Goal: Information Seeking & Learning: Compare options

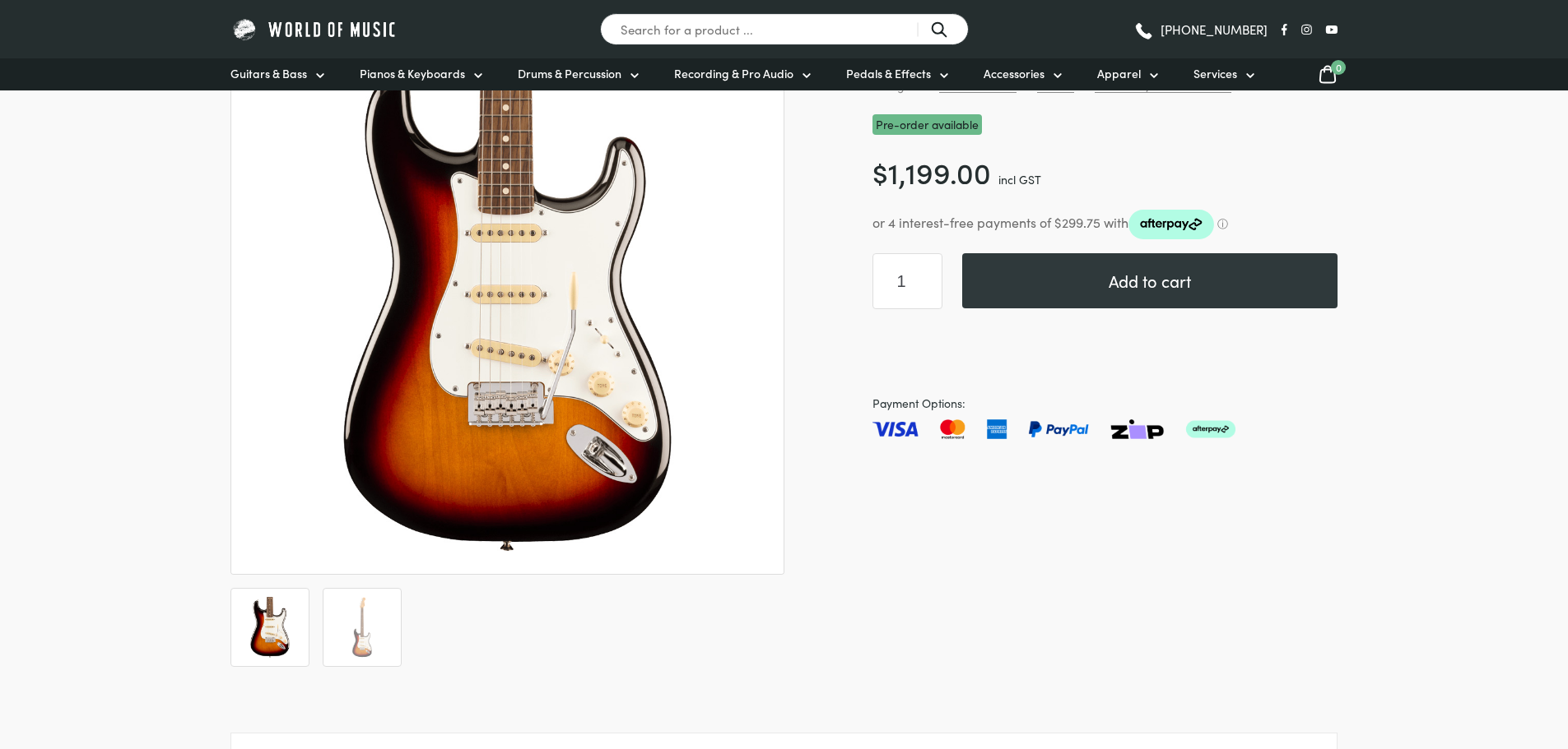
scroll to position [246, 0]
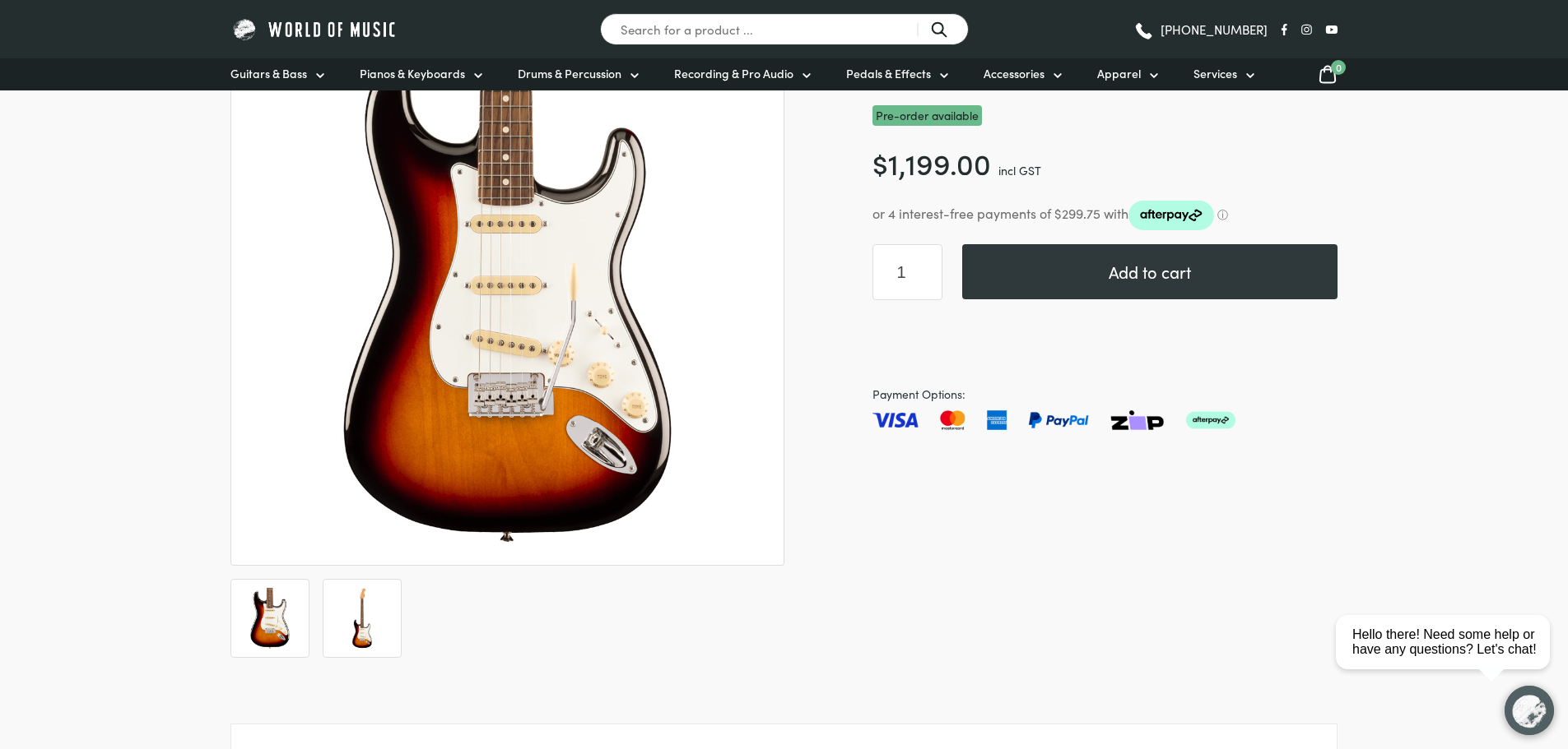
click at [370, 626] on img at bounding box center [362, 619] width 61 height 61
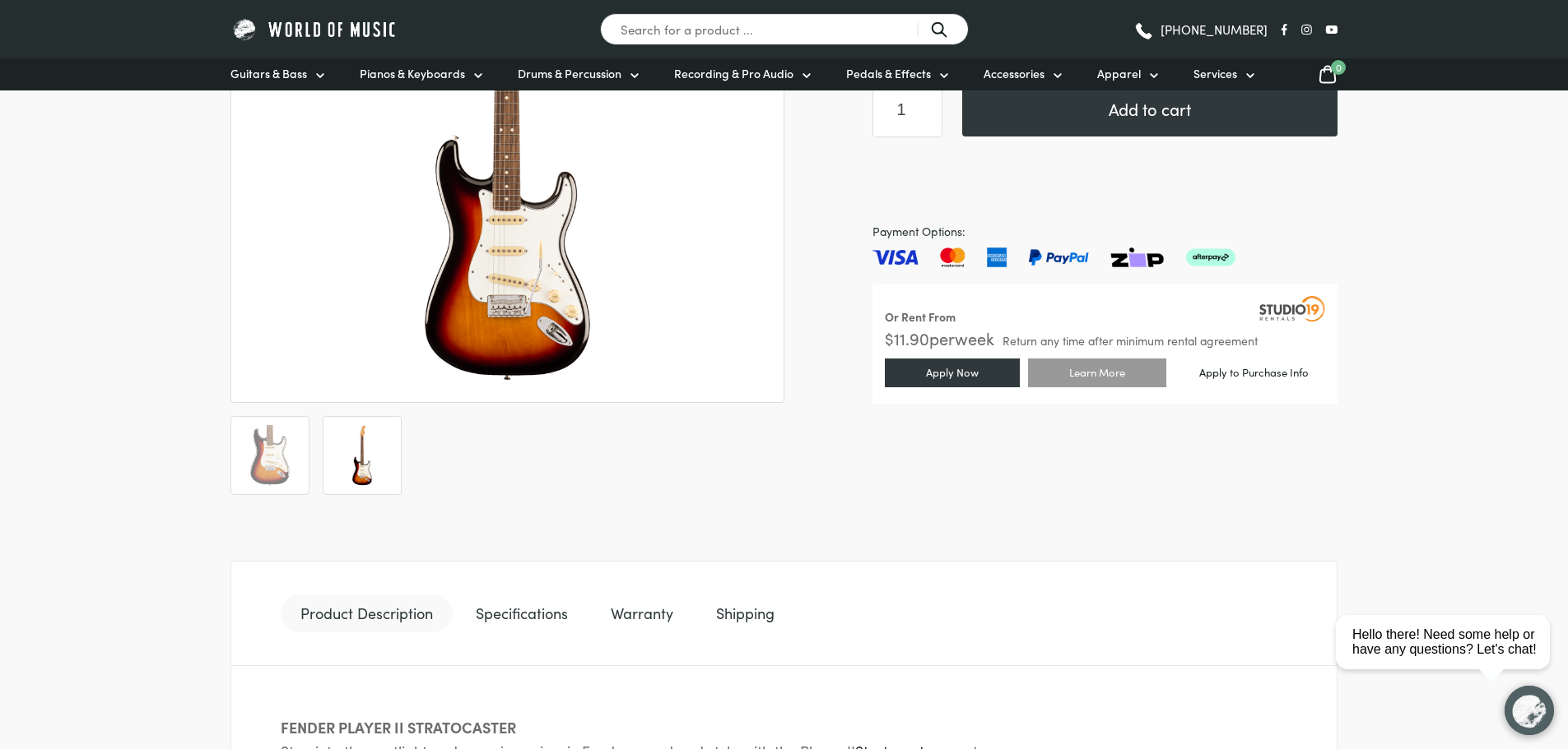
scroll to position [412, 0]
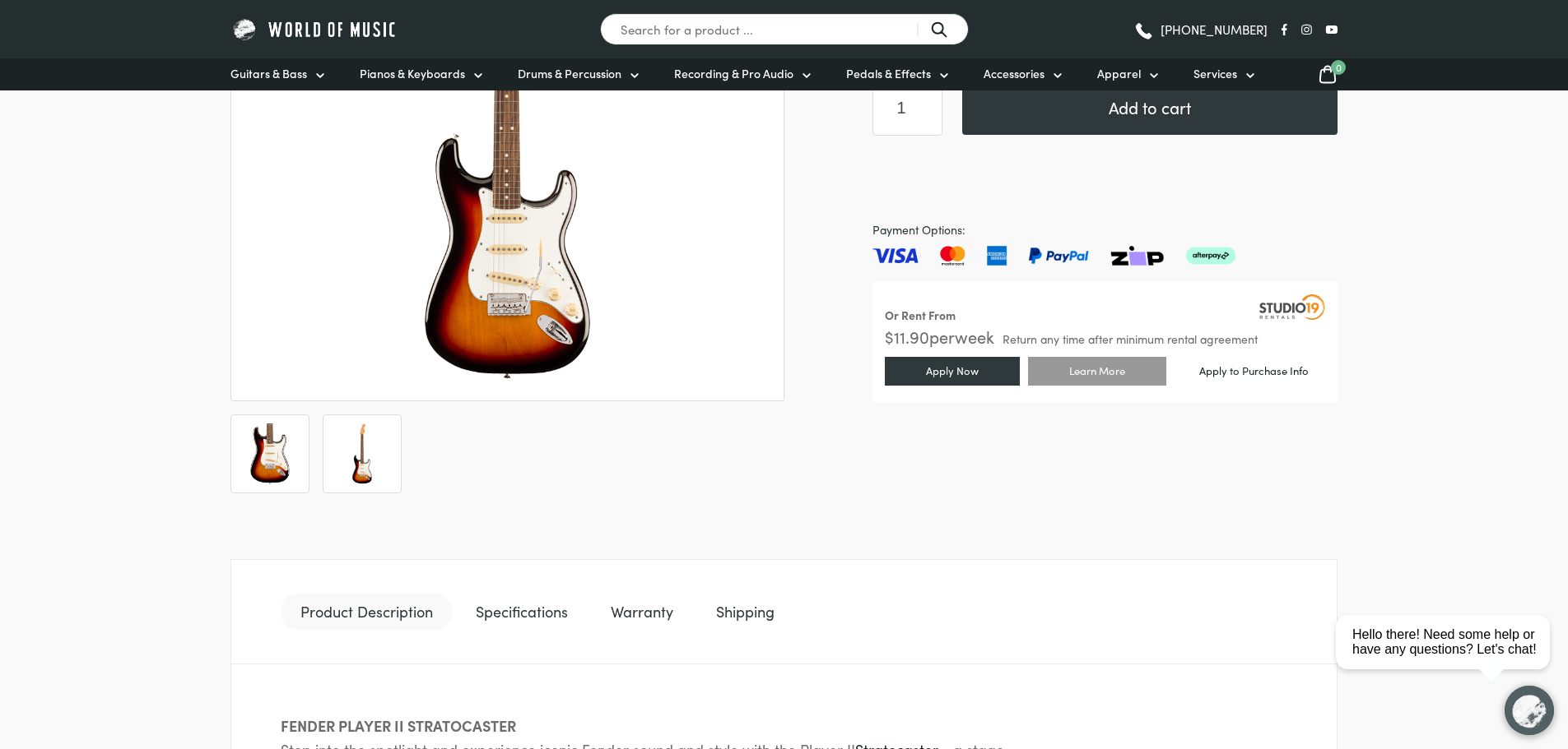
click at [272, 443] on img at bounding box center [270, 454] width 61 height 61
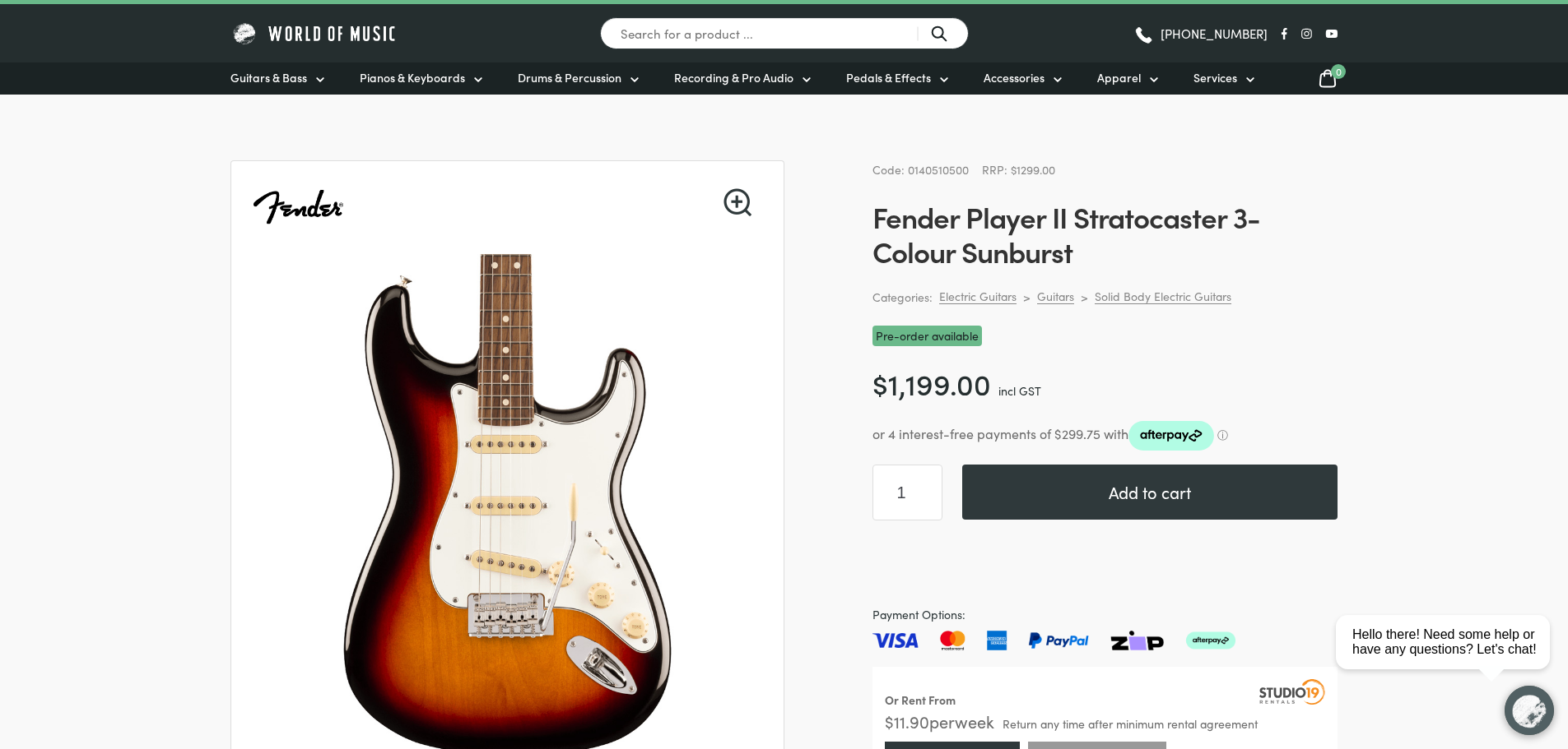
scroll to position [0, 0]
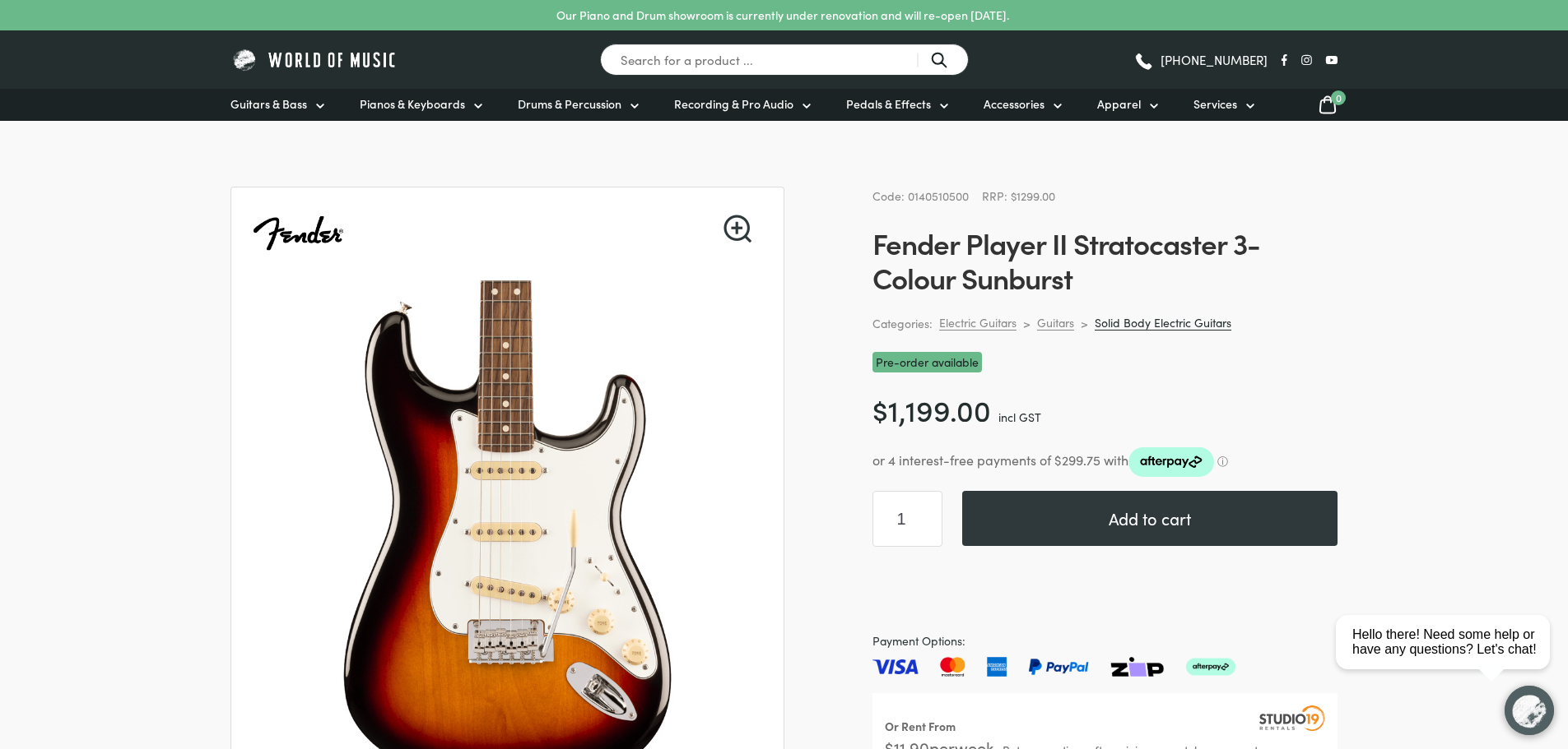
click at [1139, 323] on link "Solid Body Electric Guitars" at bounding box center [1163, 322] width 136 height 16
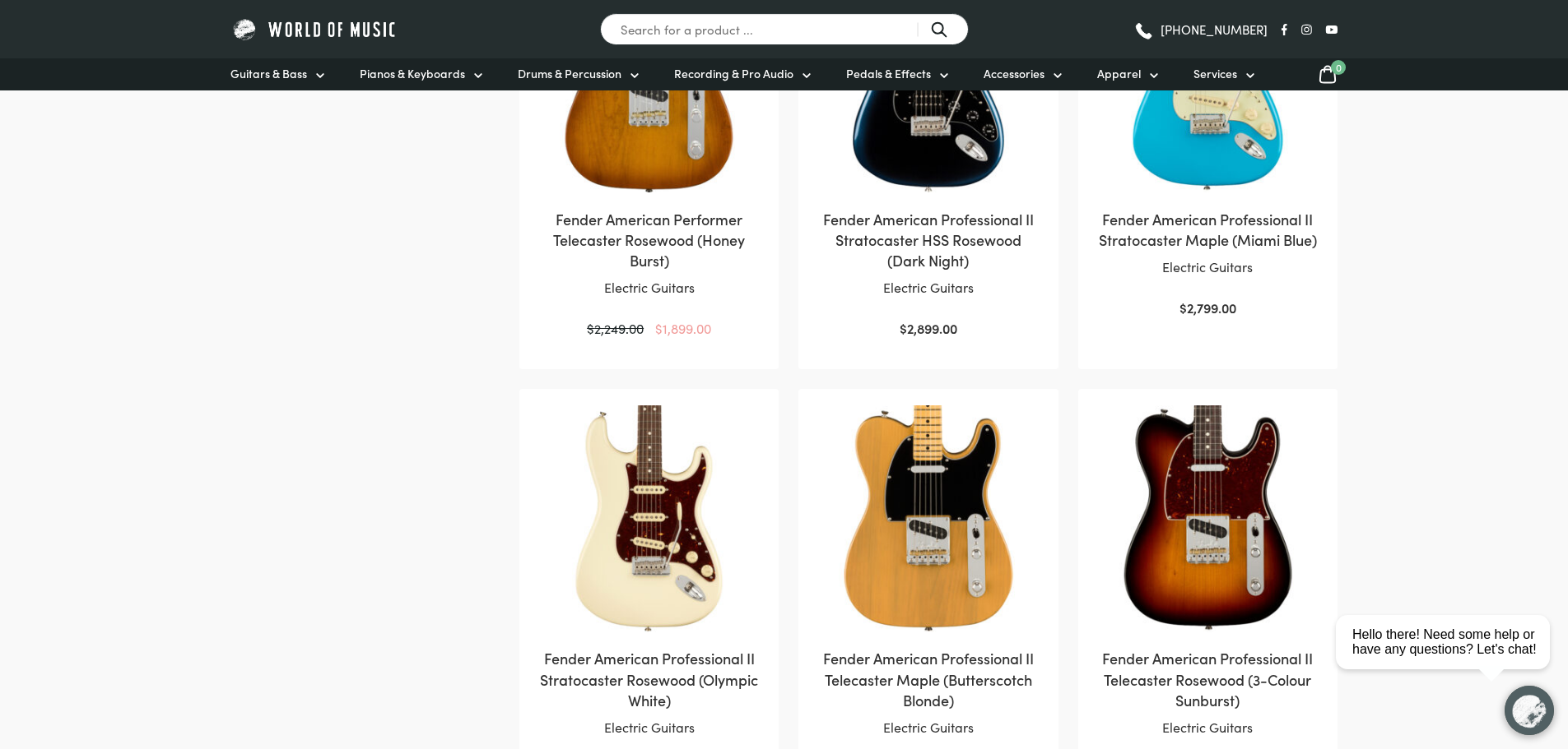
scroll to position [1727, 0]
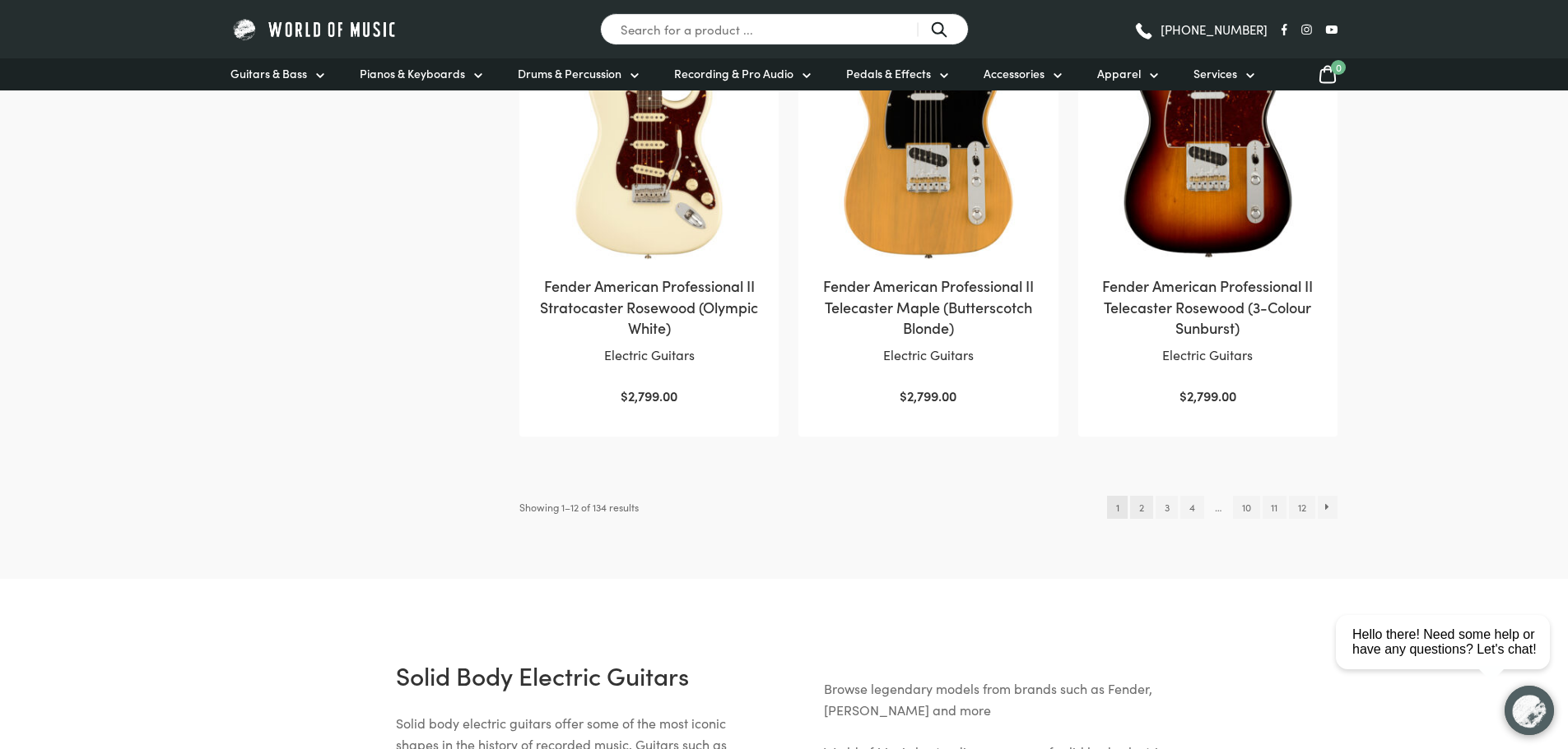
click at [1133, 496] on link "2" at bounding box center [1140, 507] width 22 height 23
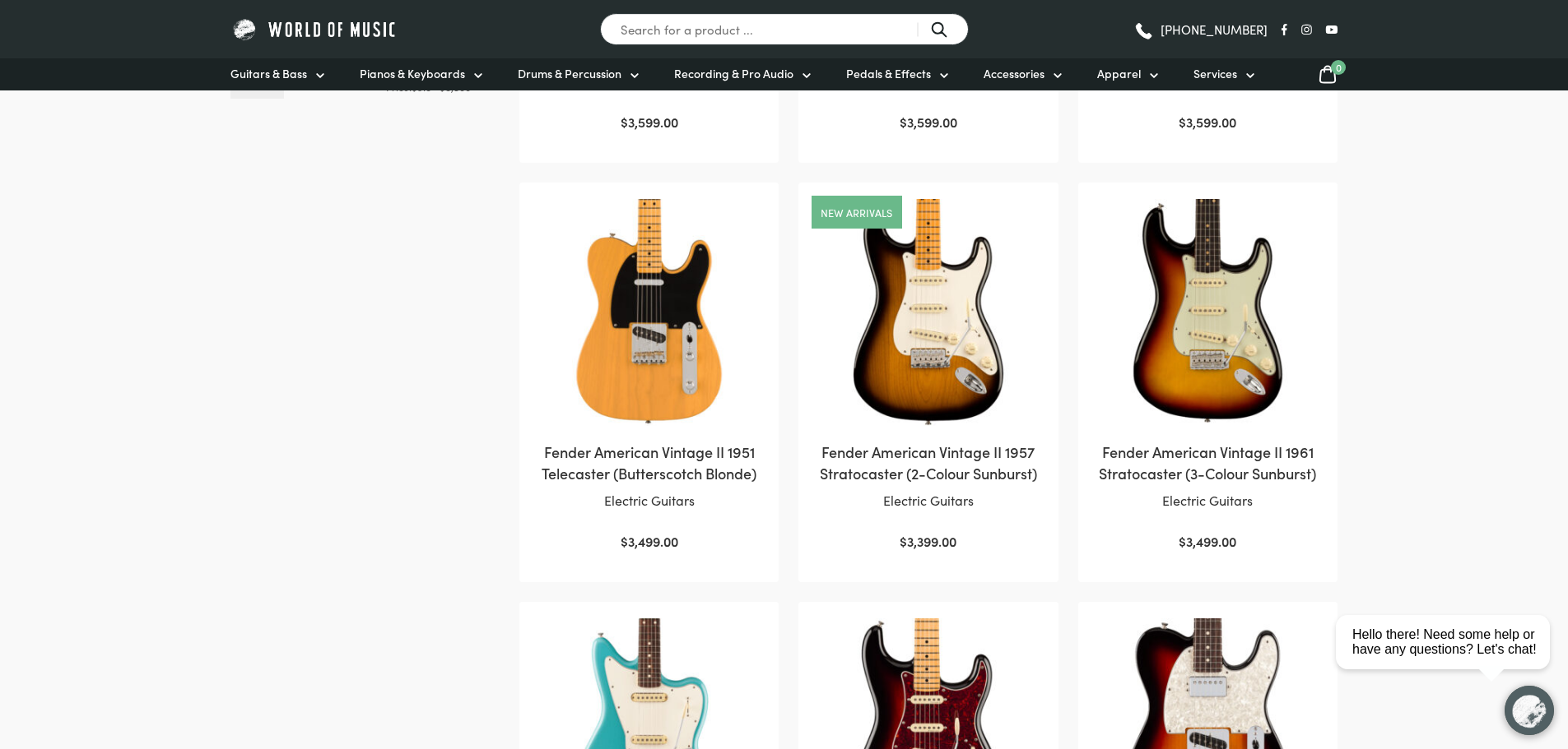
scroll to position [658, 0]
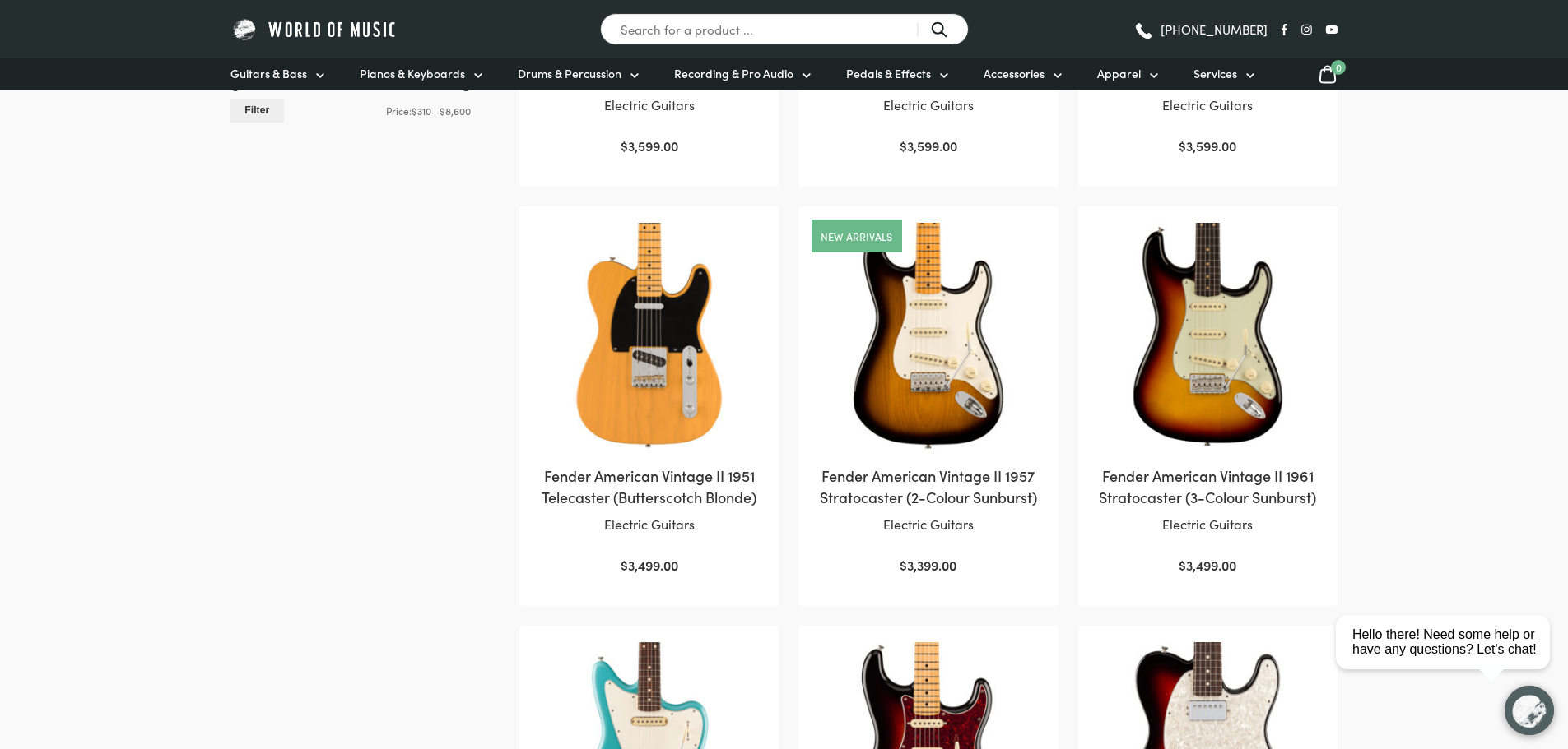
click at [930, 336] on img at bounding box center [928, 336] width 226 height 226
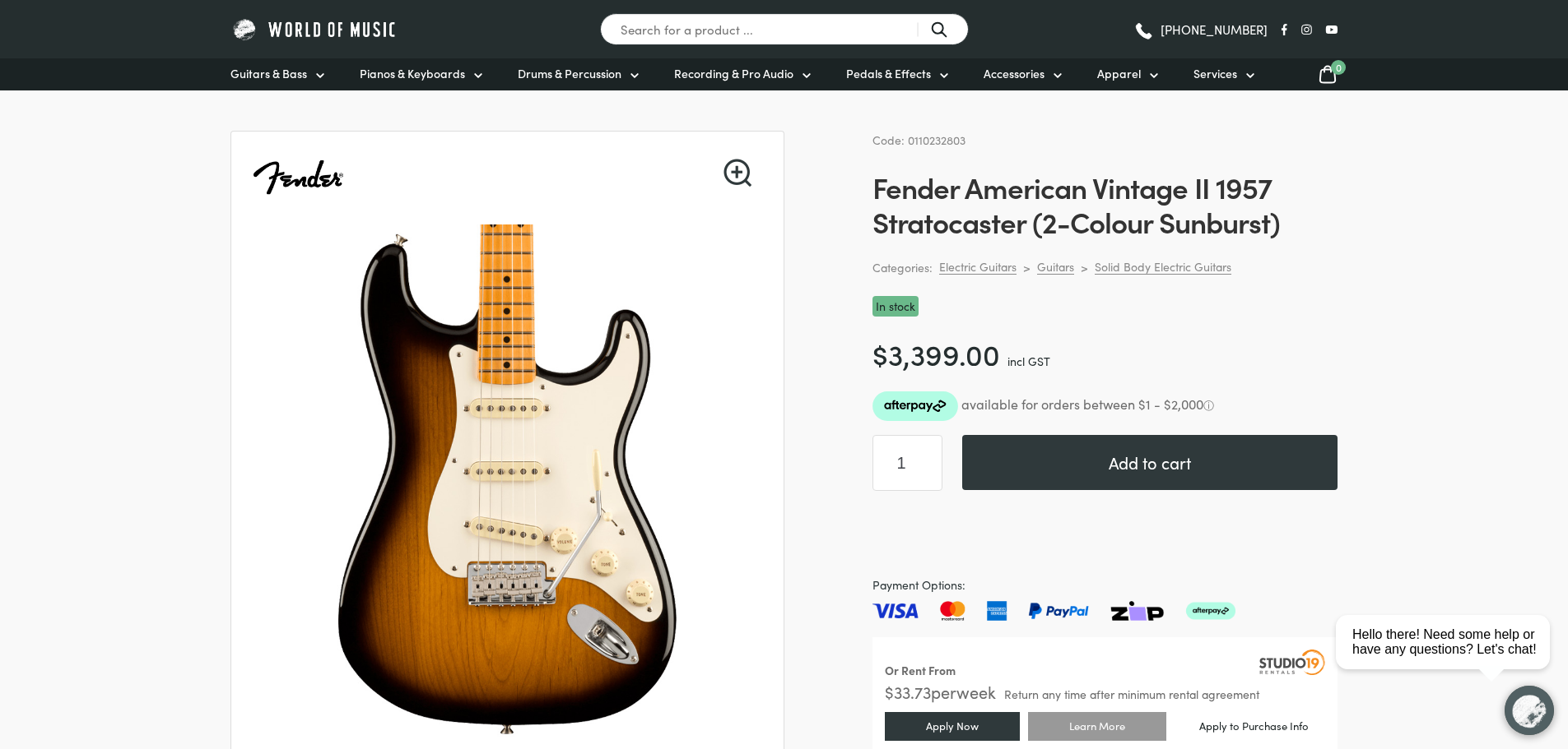
scroll to position [164, 0]
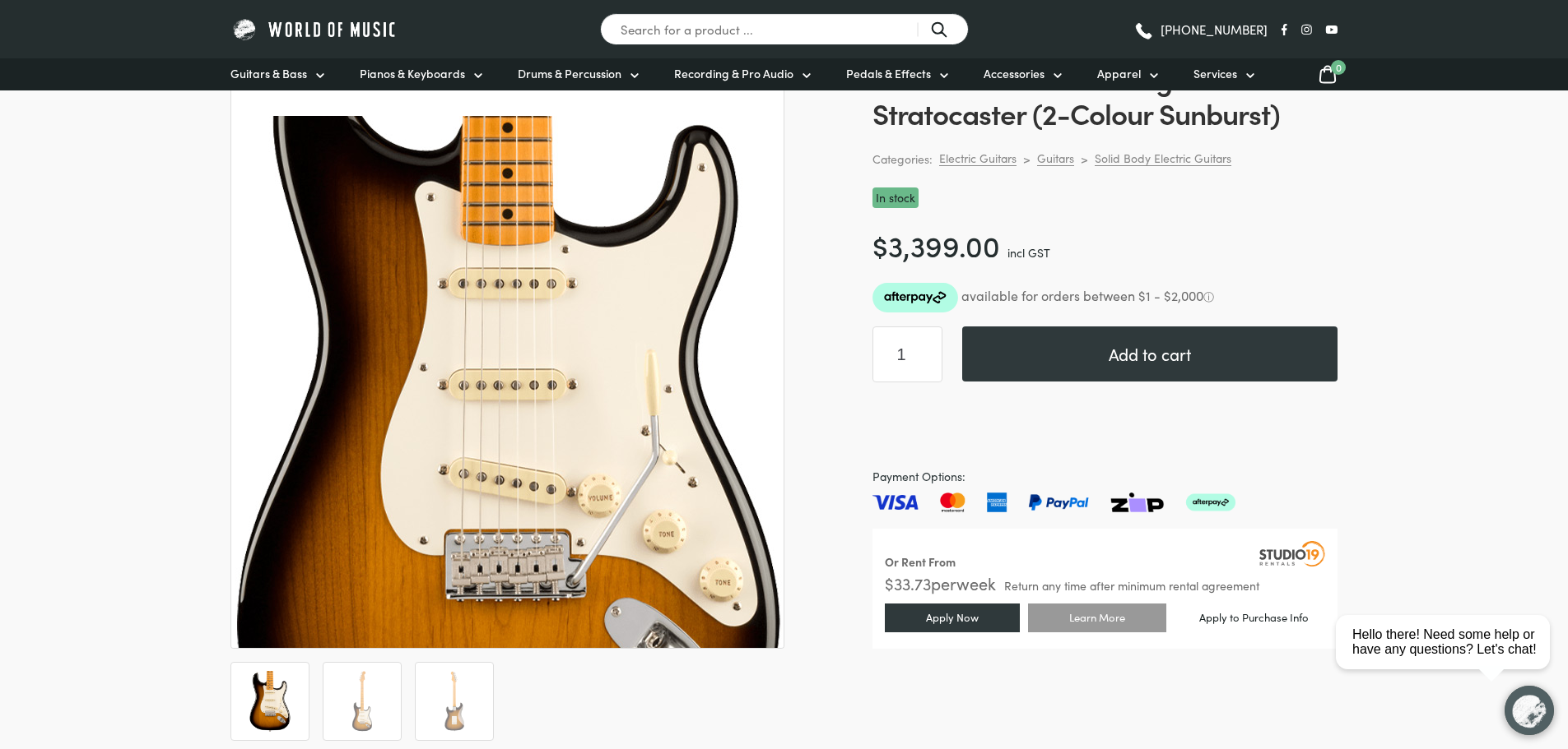
click at [505, 350] on img at bounding box center [508, 399] width 823 height 822
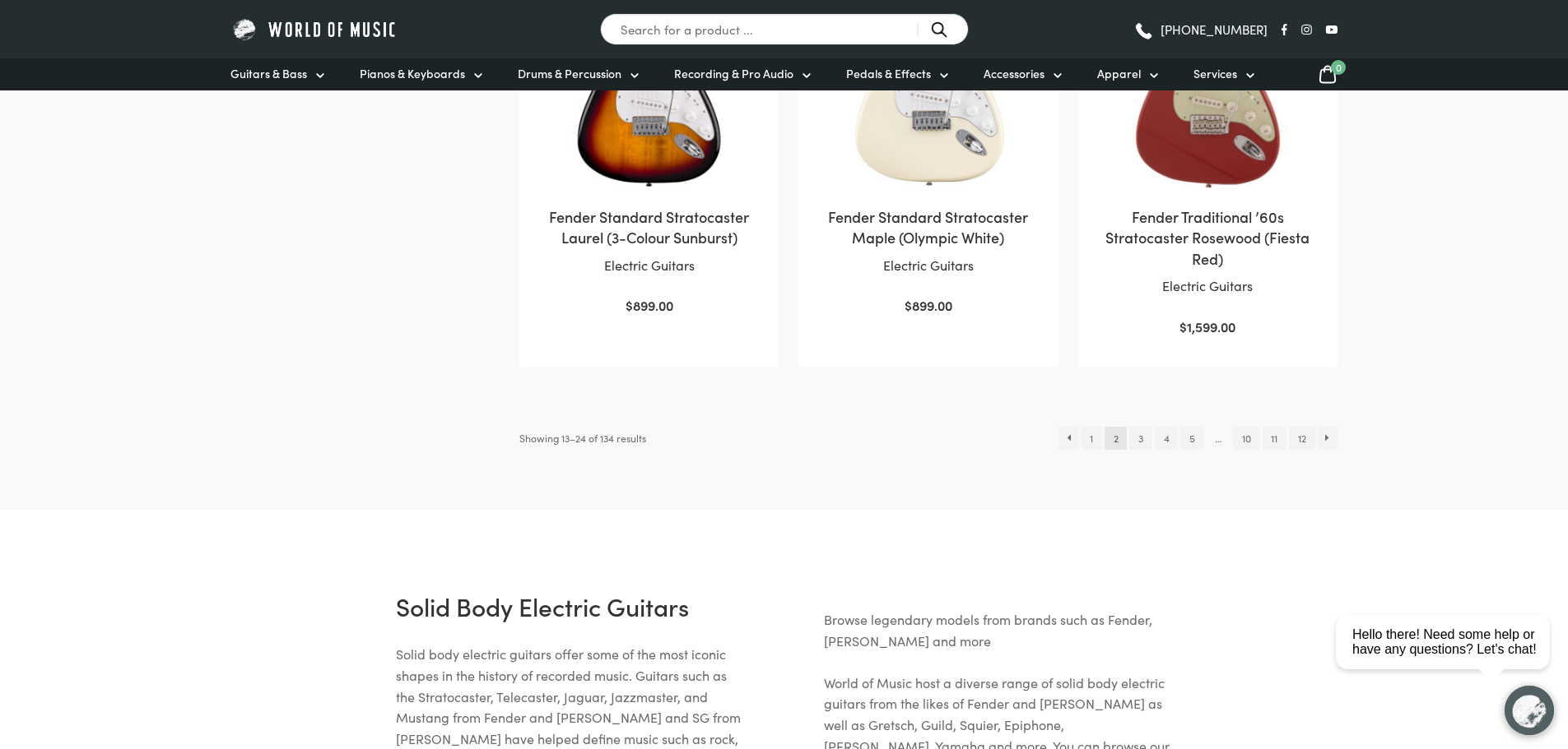
scroll to position [1891, 0]
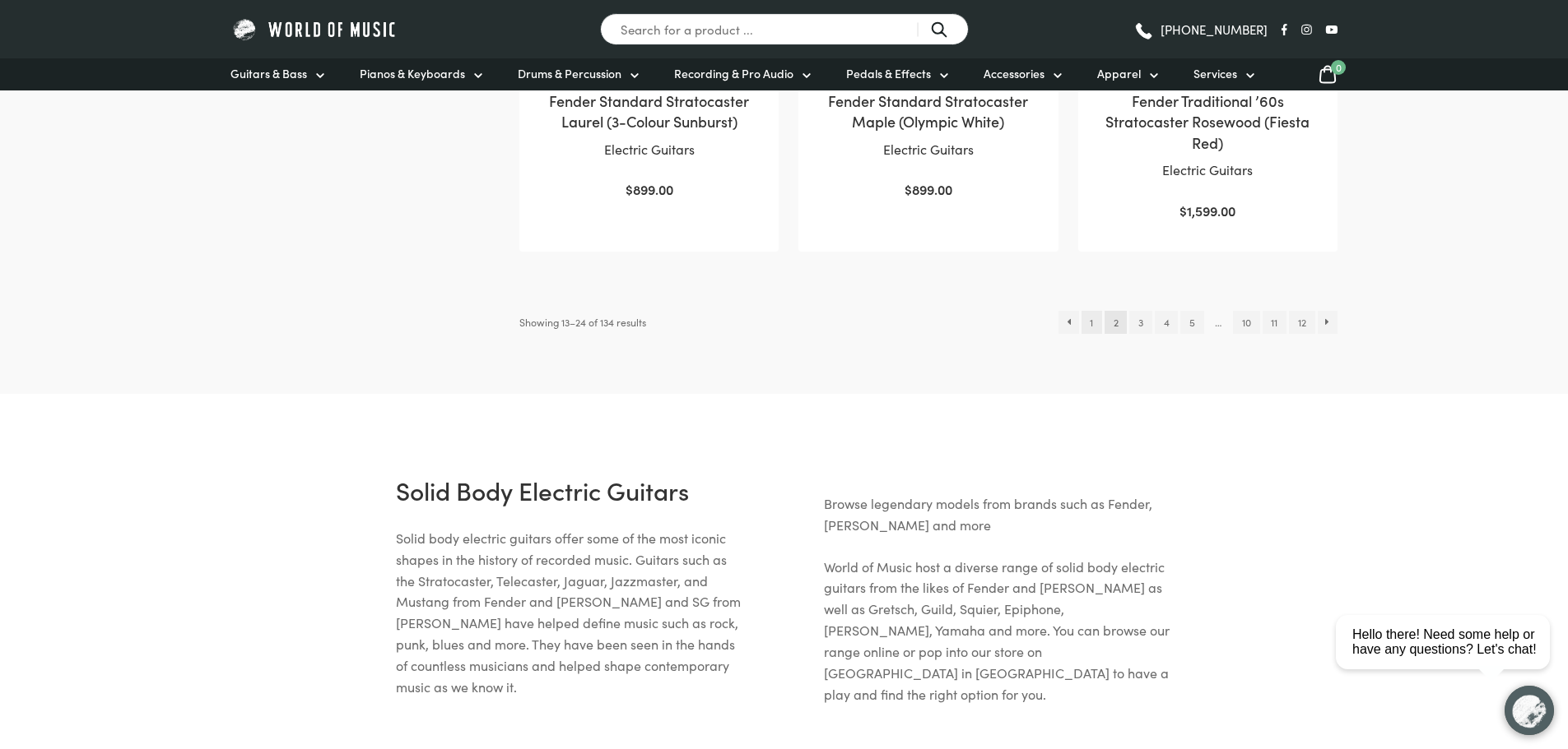
click at [1085, 320] on link "1" at bounding box center [1091, 322] width 21 height 23
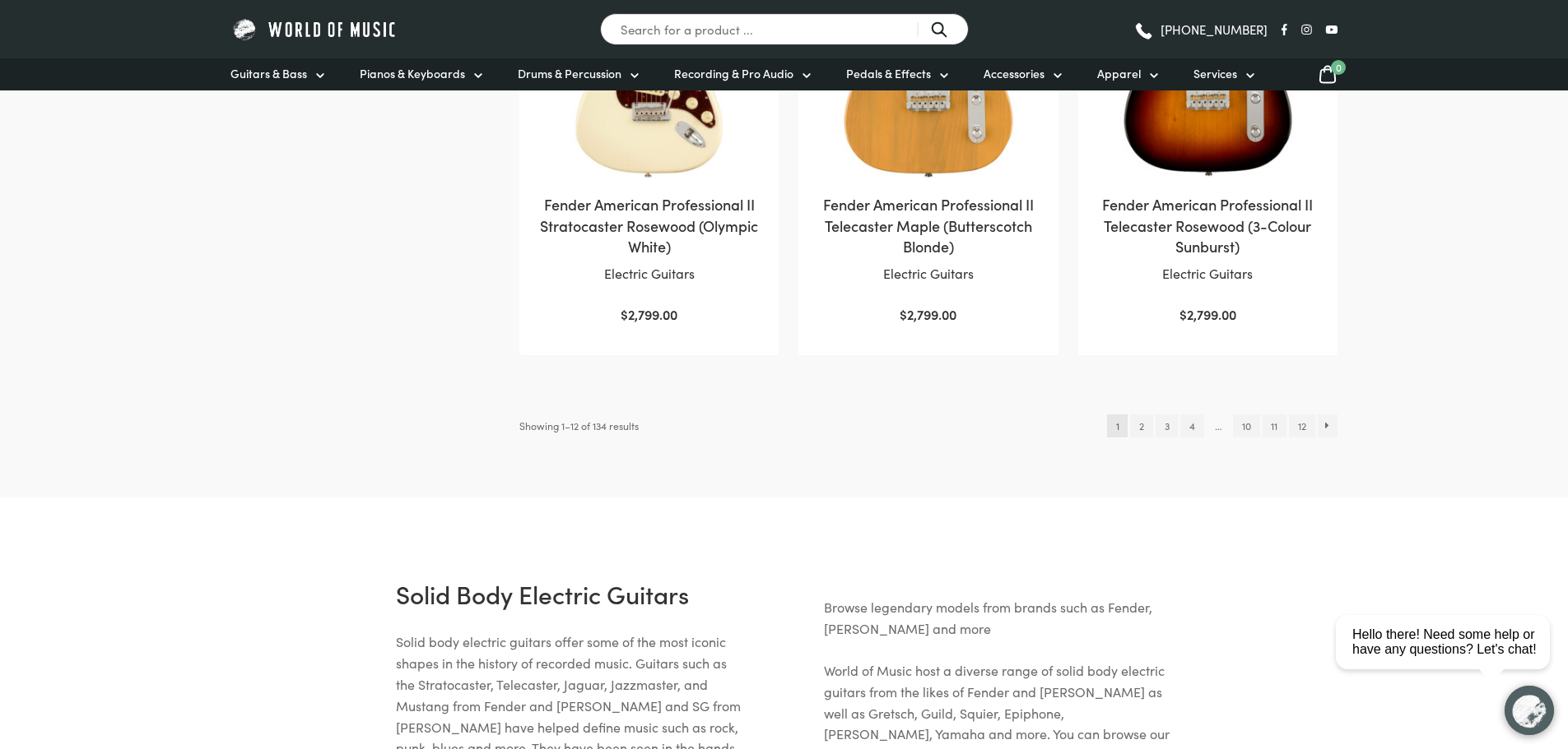
scroll to position [1809, 0]
click at [1163, 413] on link "3" at bounding box center [1166, 425] width 22 height 23
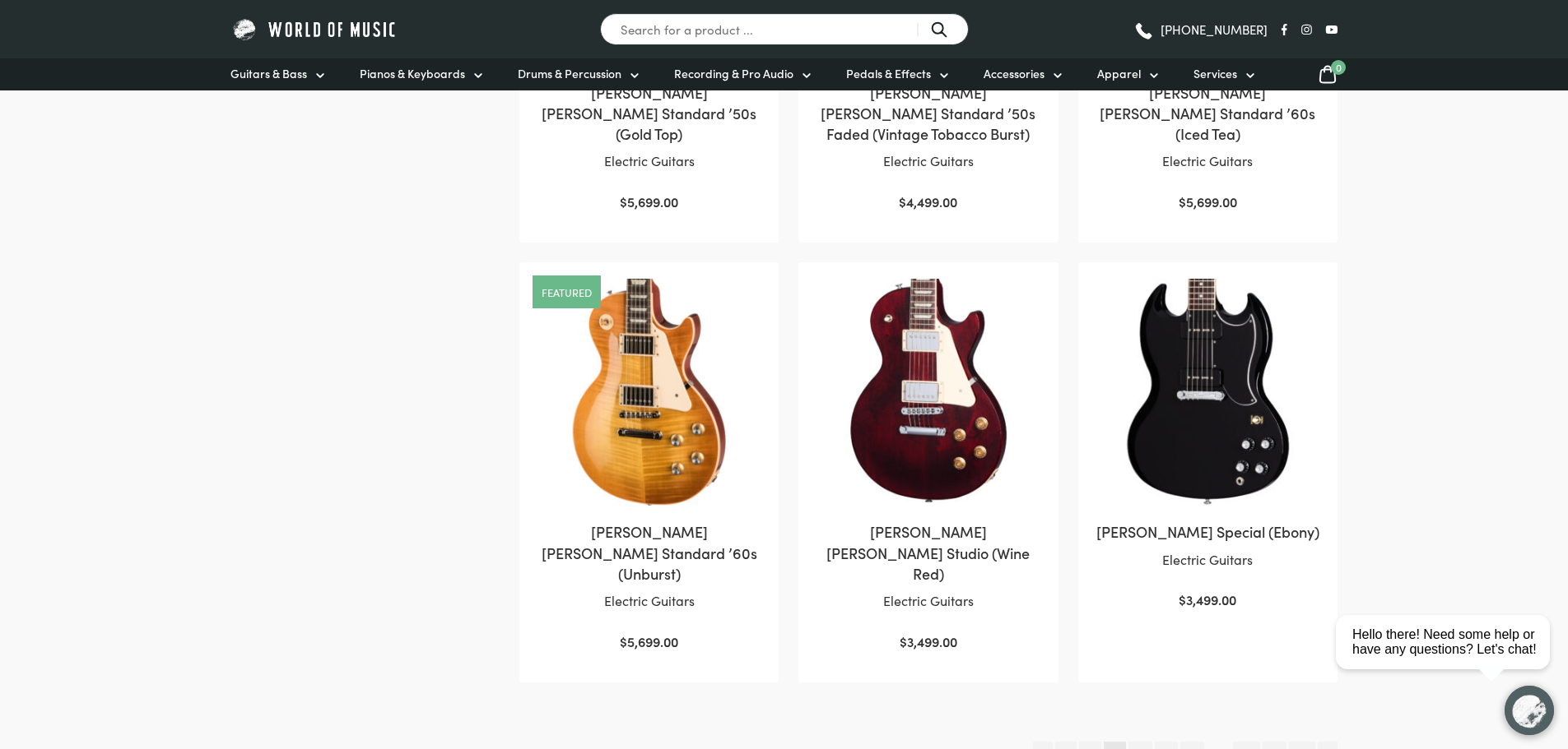
scroll to position [1809, 0]
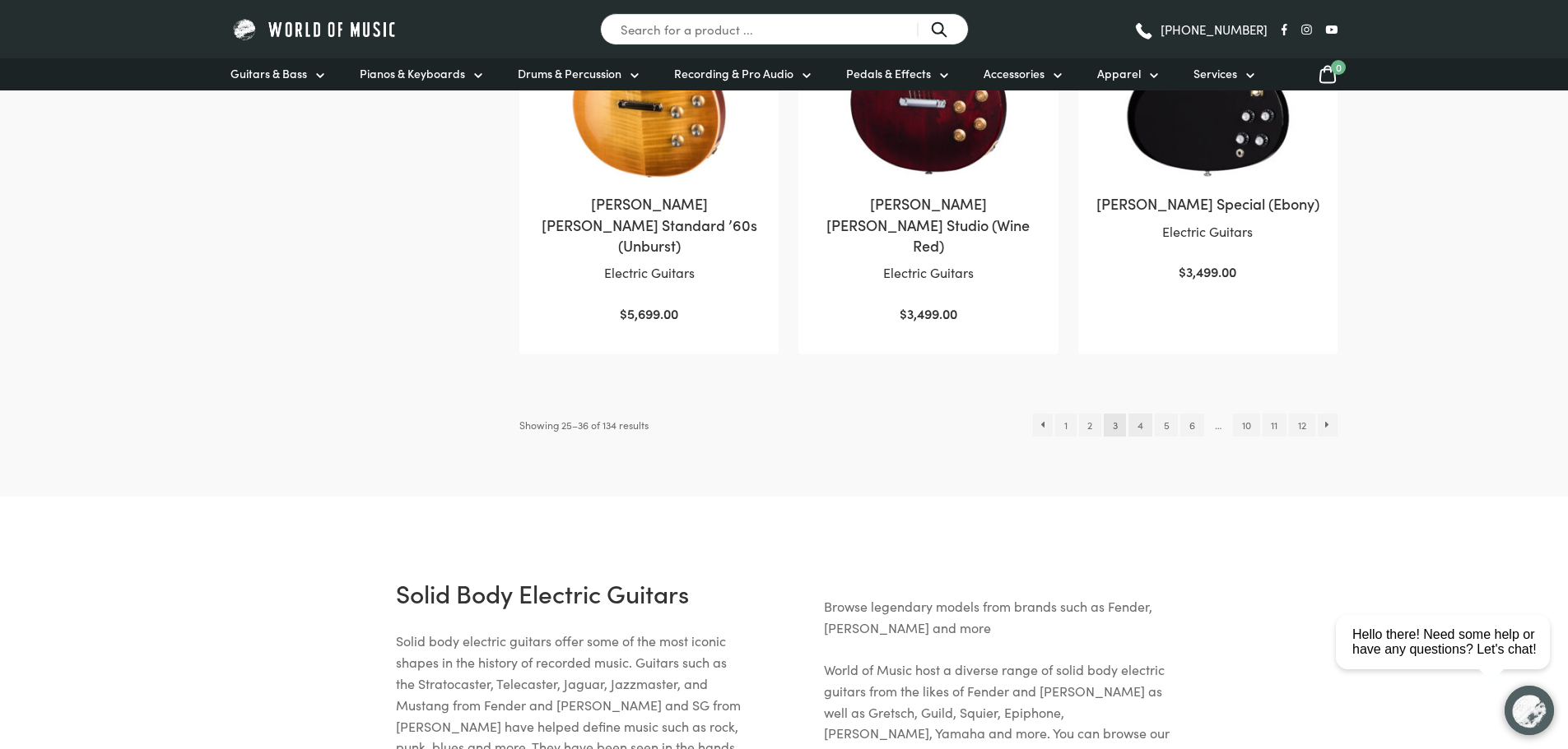
click at [1138, 413] on link "4" at bounding box center [1139, 425] width 23 height 23
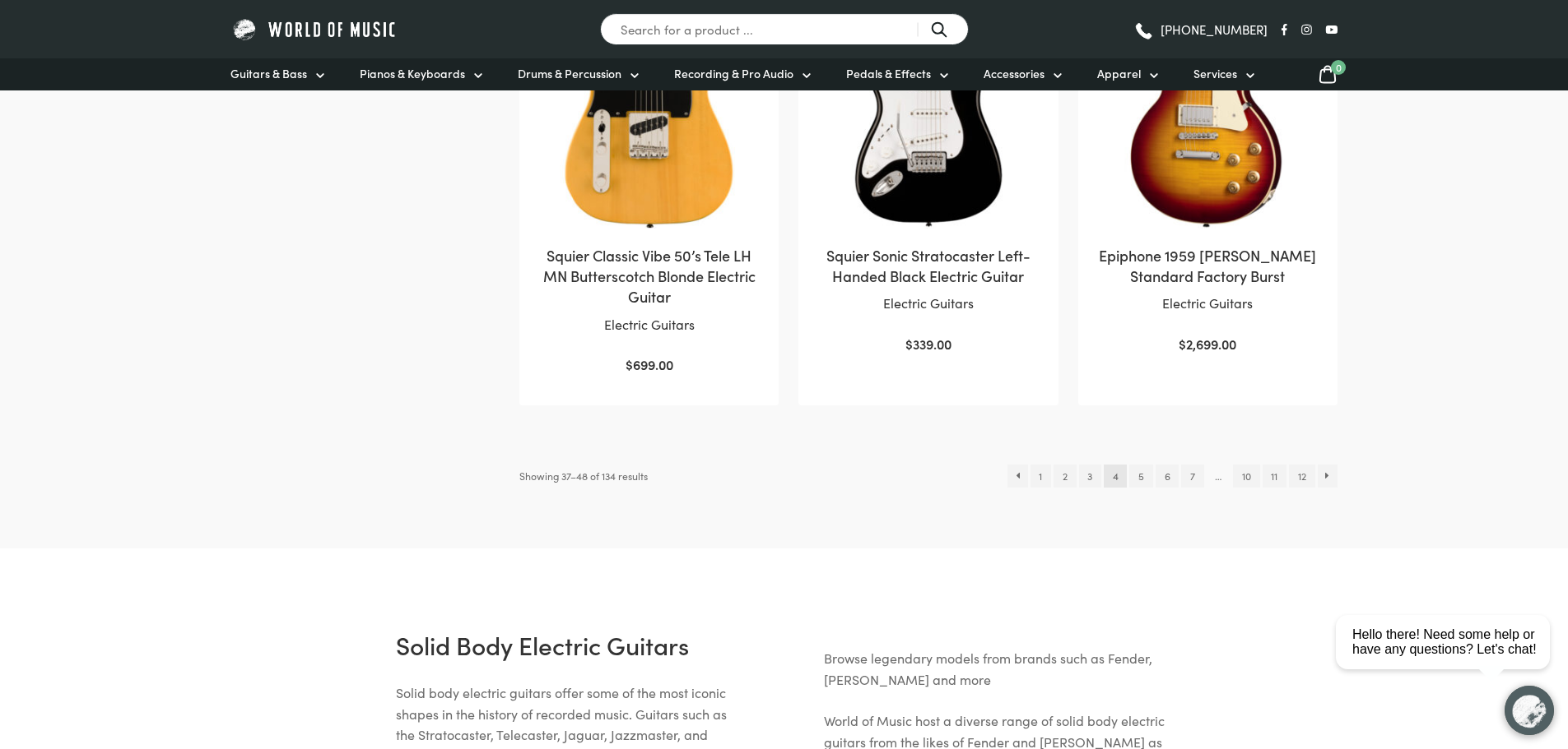
scroll to position [1727, 0]
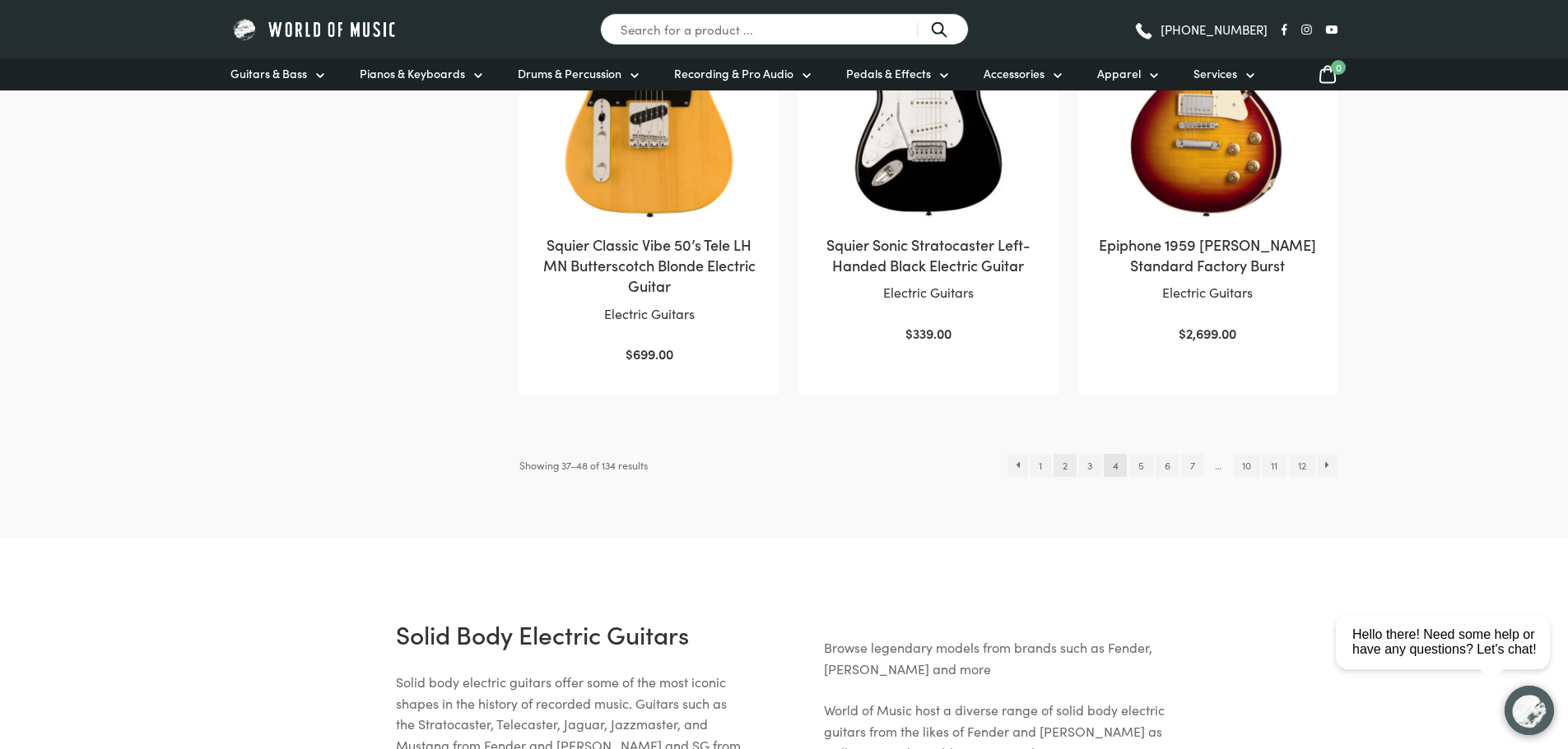
click at [1056, 477] on link "2" at bounding box center [1063, 465] width 22 height 23
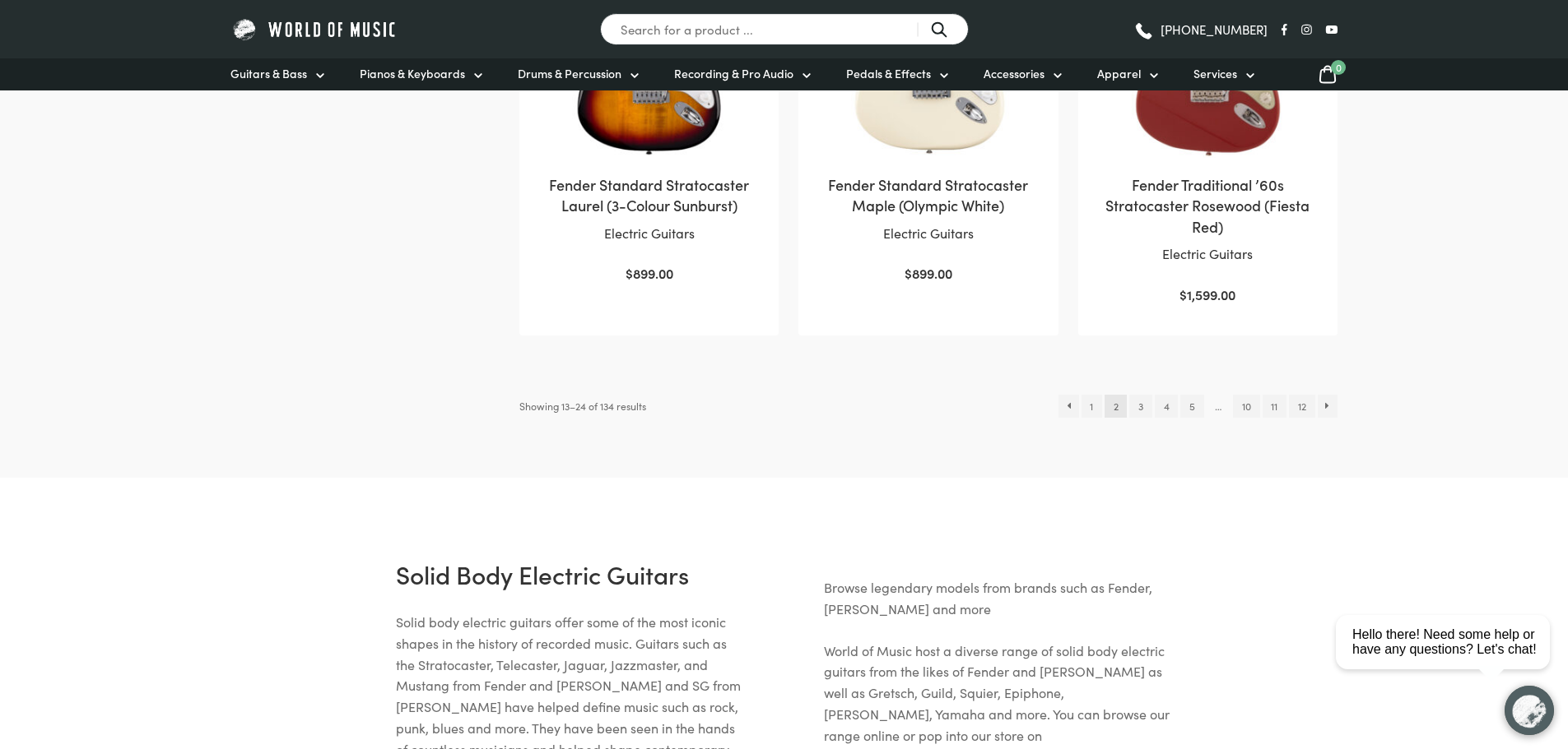
scroll to position [1809, 0]
click at [1194, 402] on link "5" at bounding box center [1191, 405] width 23 height 23
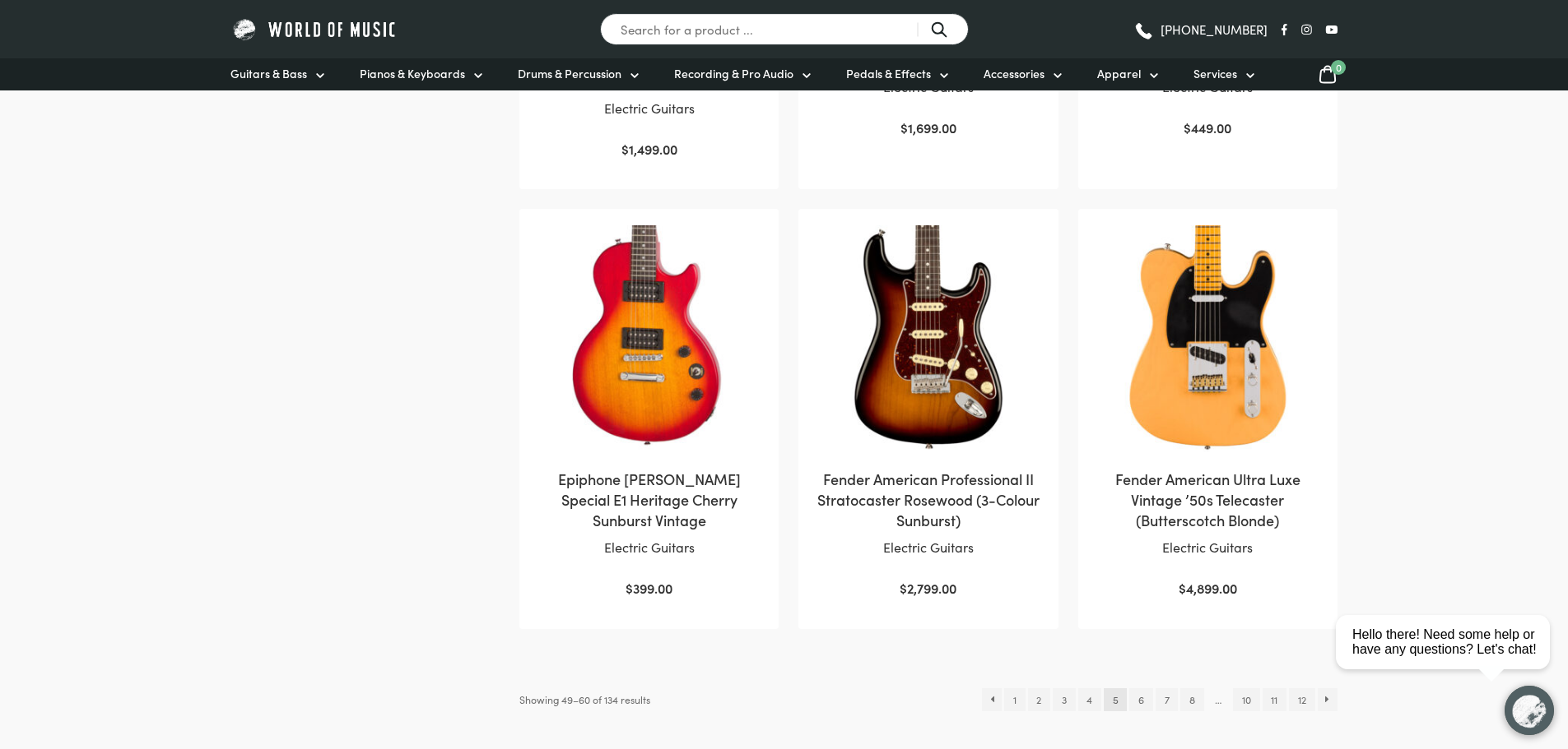
scroll to position [1645, 0]
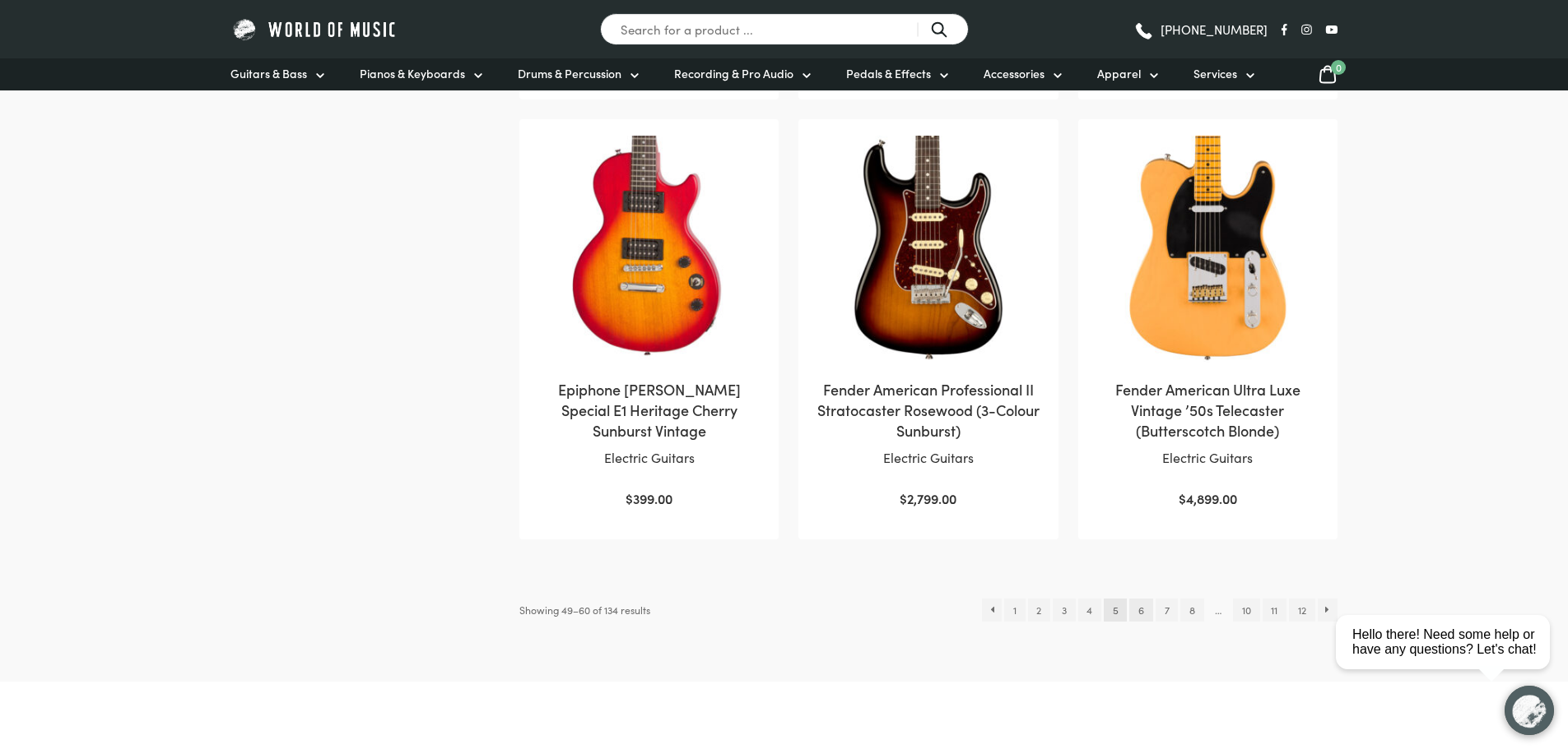
click at [1140, 599] on link "6" at bounding box center [1140, 610] width 23 height 23
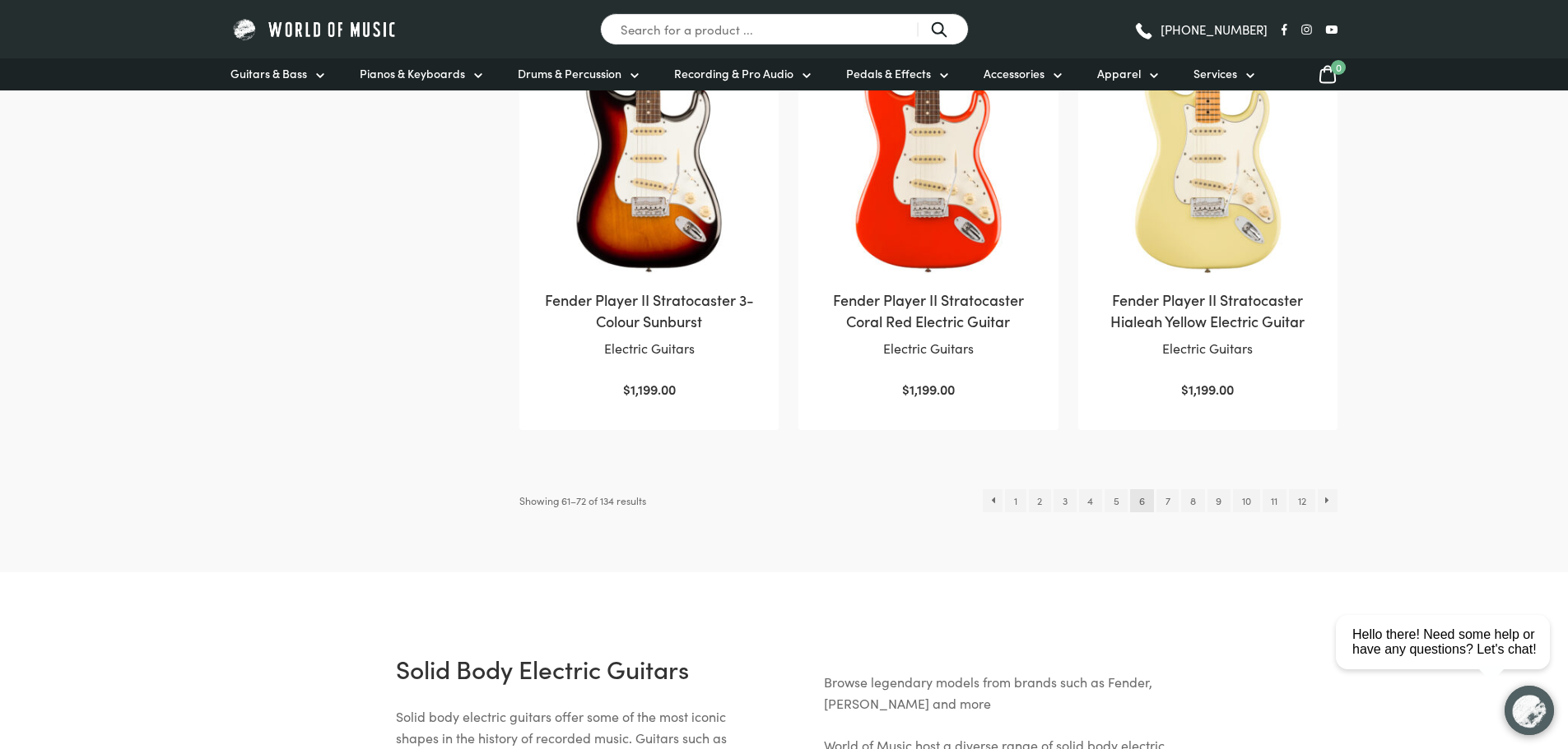
scroll to position [1809, 0]
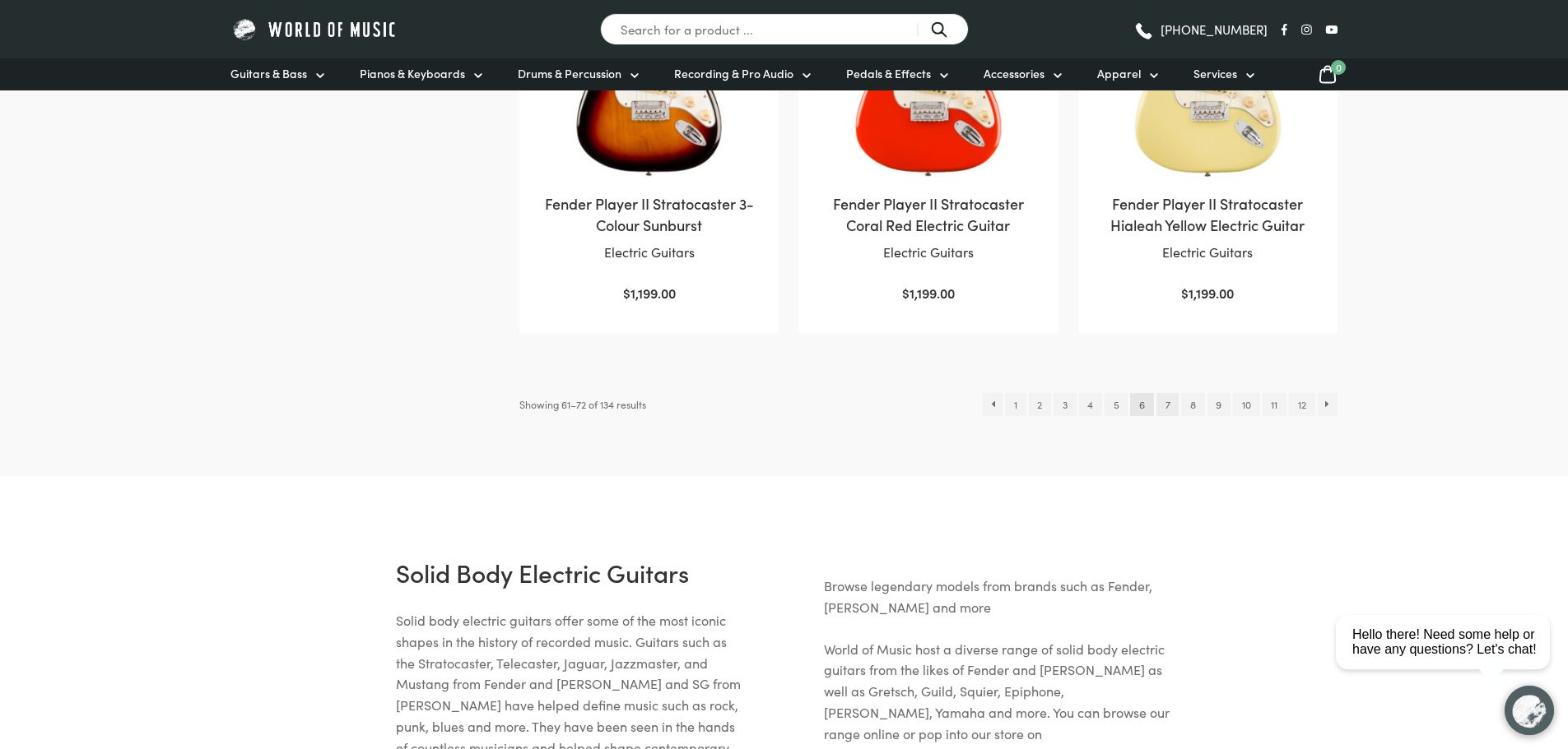
click at [1160, 402] on link "7" at bounding box center [1167, 405] width 22 height 23
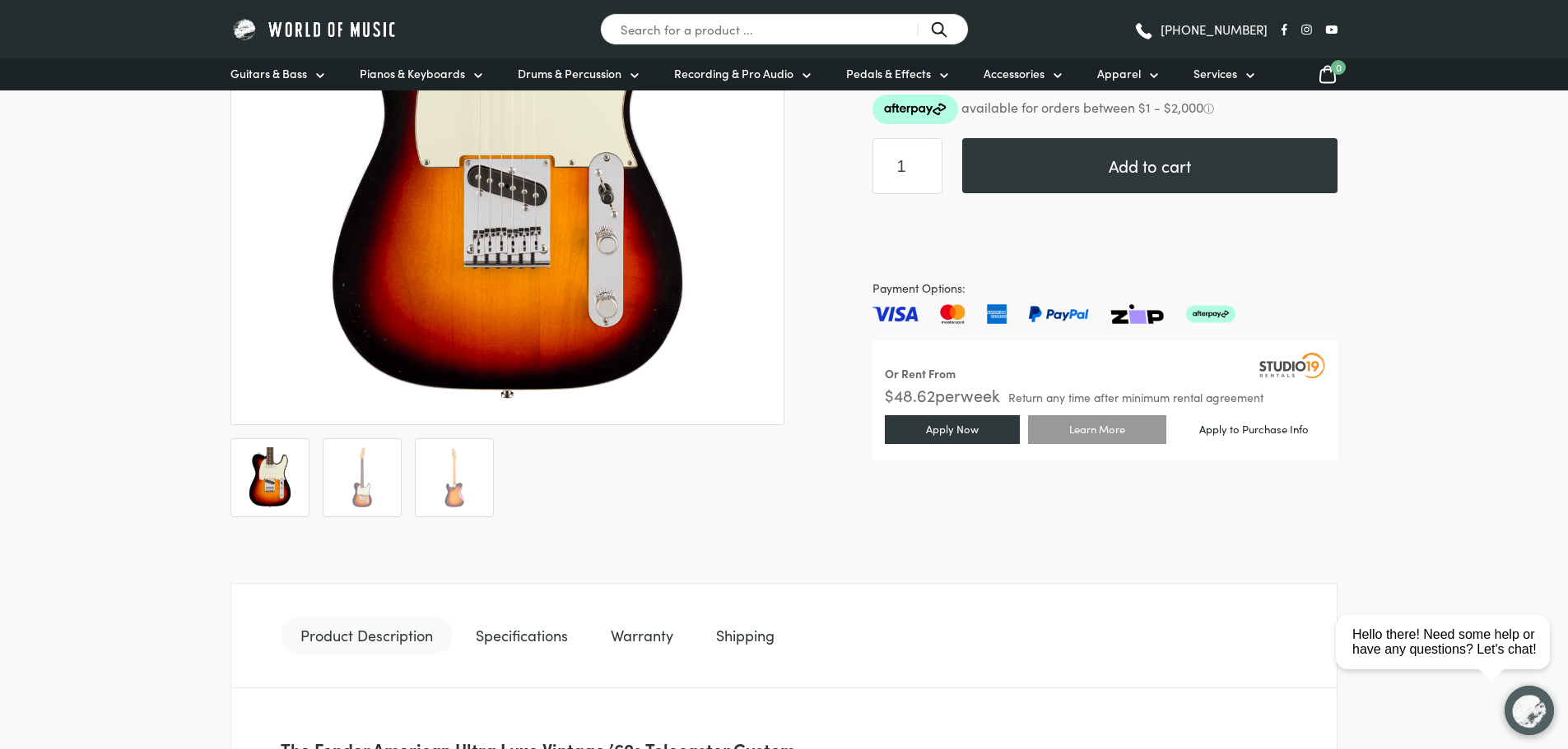
scroll to position [412, 0]
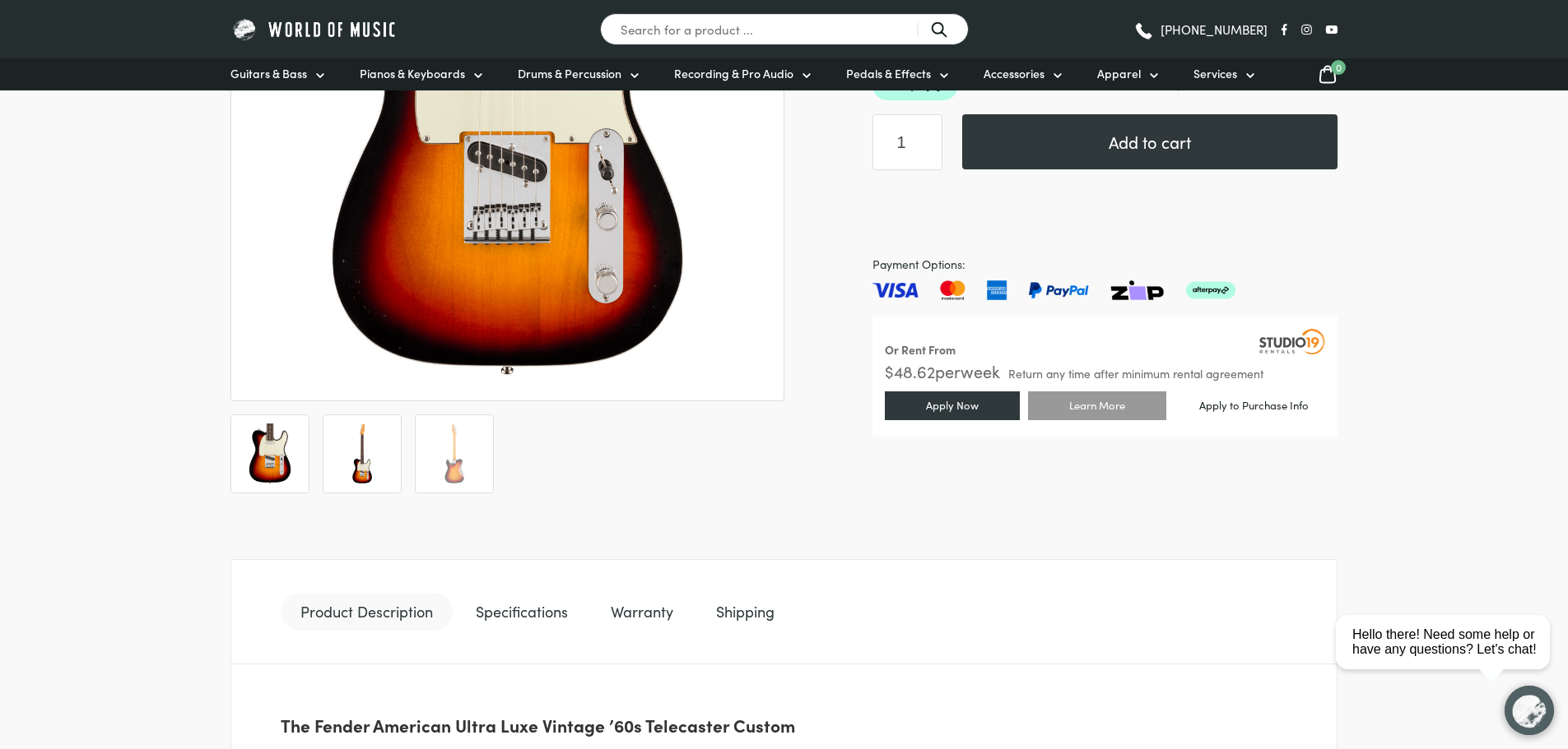
click at [359, 448] on img at bounding box center [362, 454] width 61 height 61
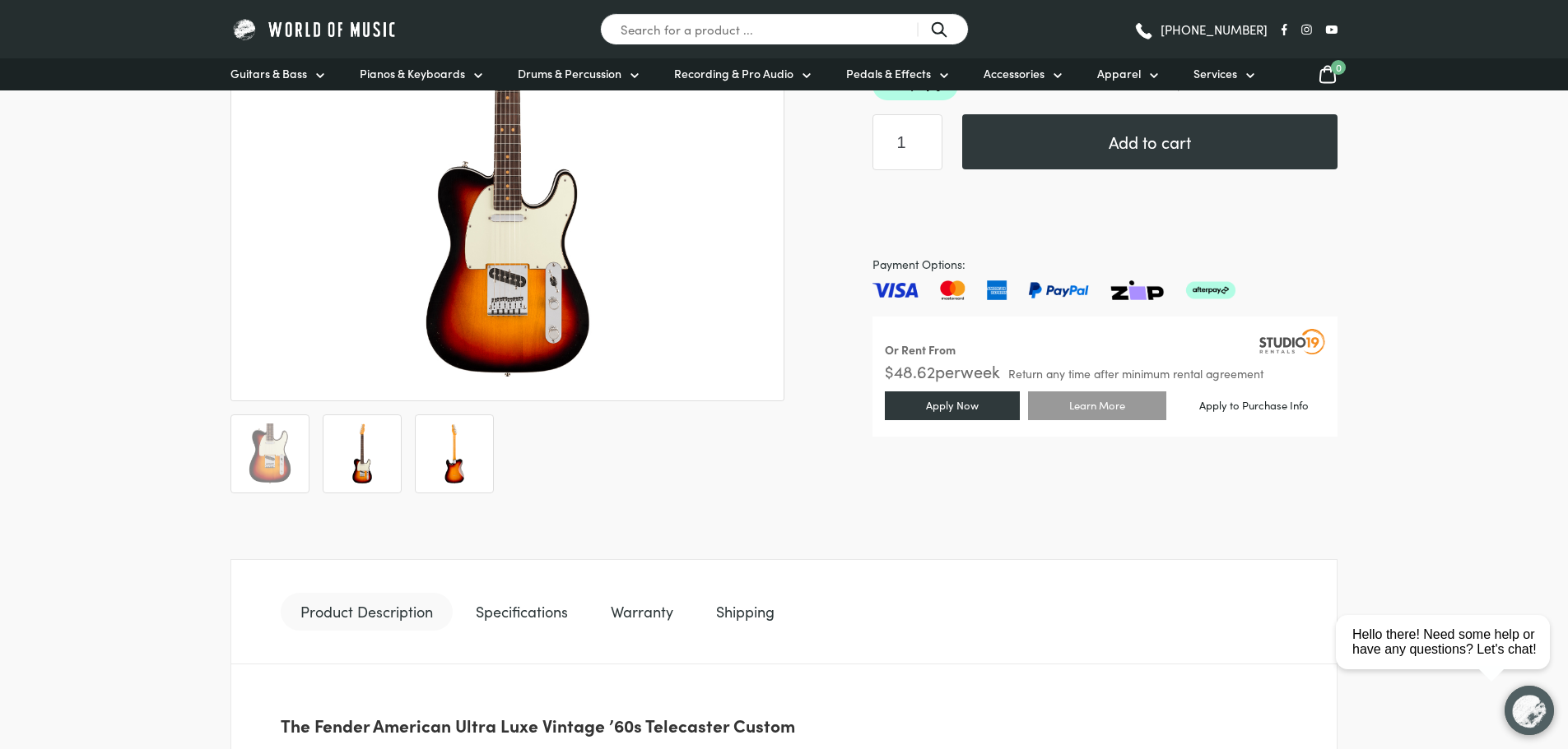
click at [468, 456] on img at bounding box center [455, 454] width 61 height 61
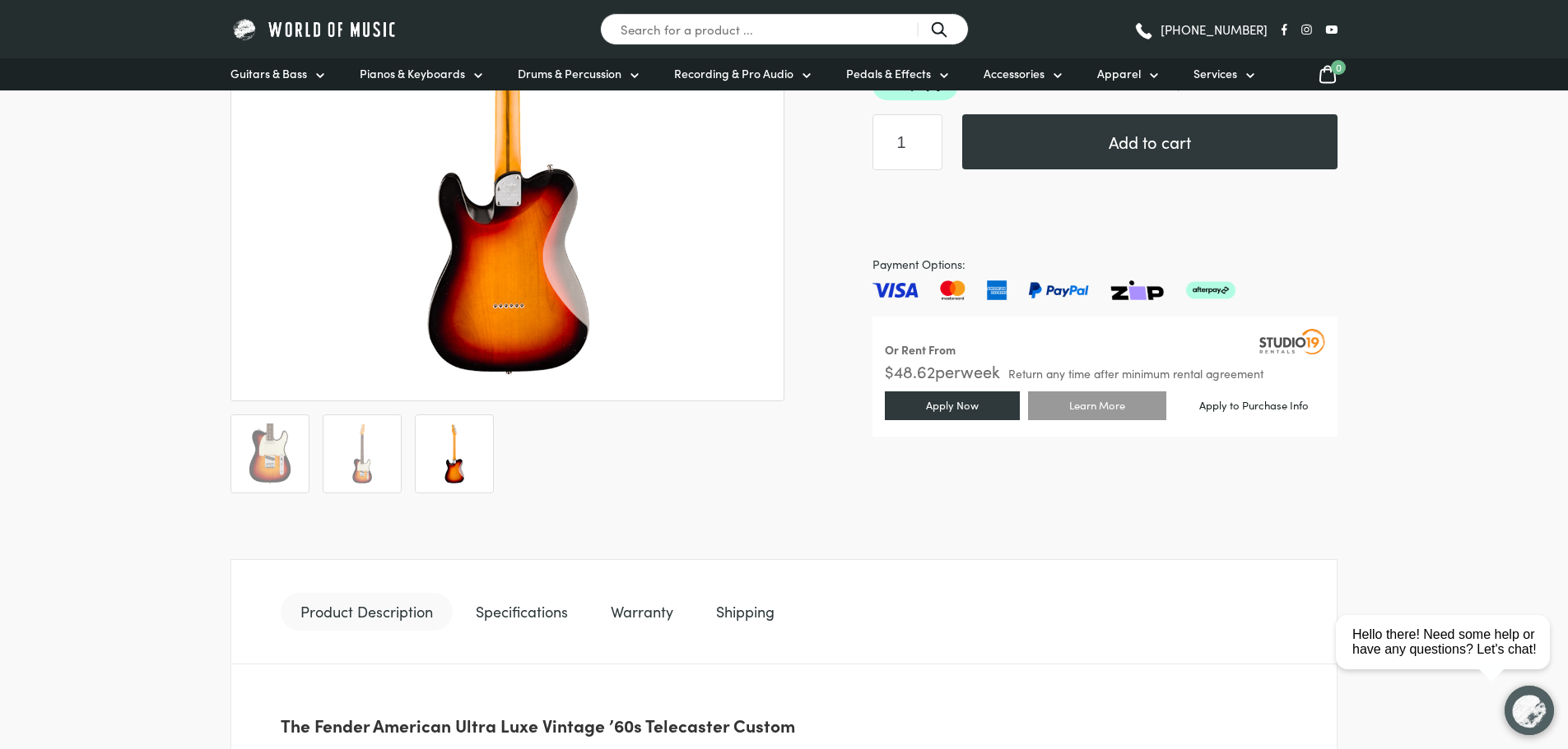
scroll to position [246, 0]
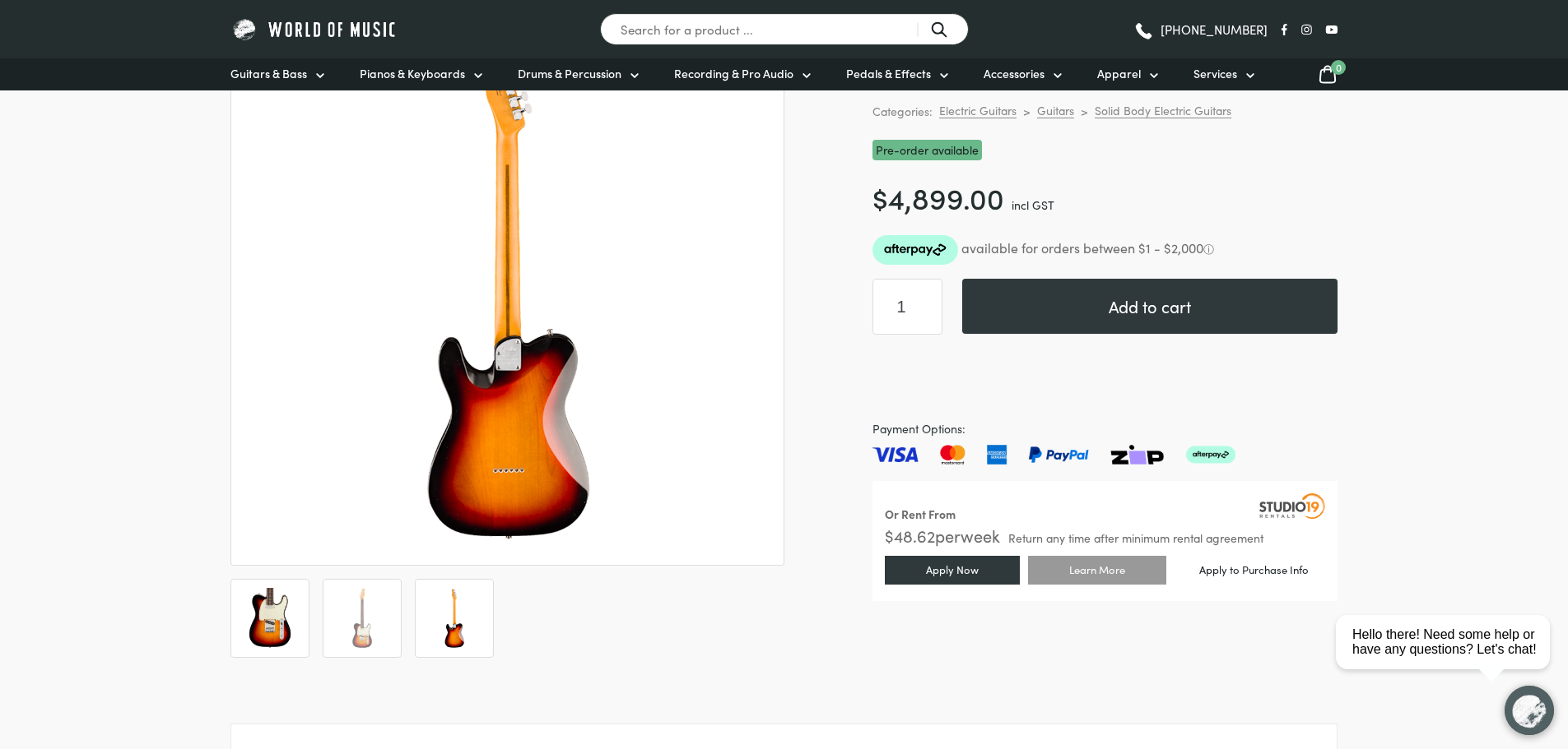
drag, startPoint x: 275, startPoint y: 613, endPoint x: 276, endPoint y: 629, distance: 16.0
click at [275, 613] on img at bounding box center [270, 619] width 61 height 61
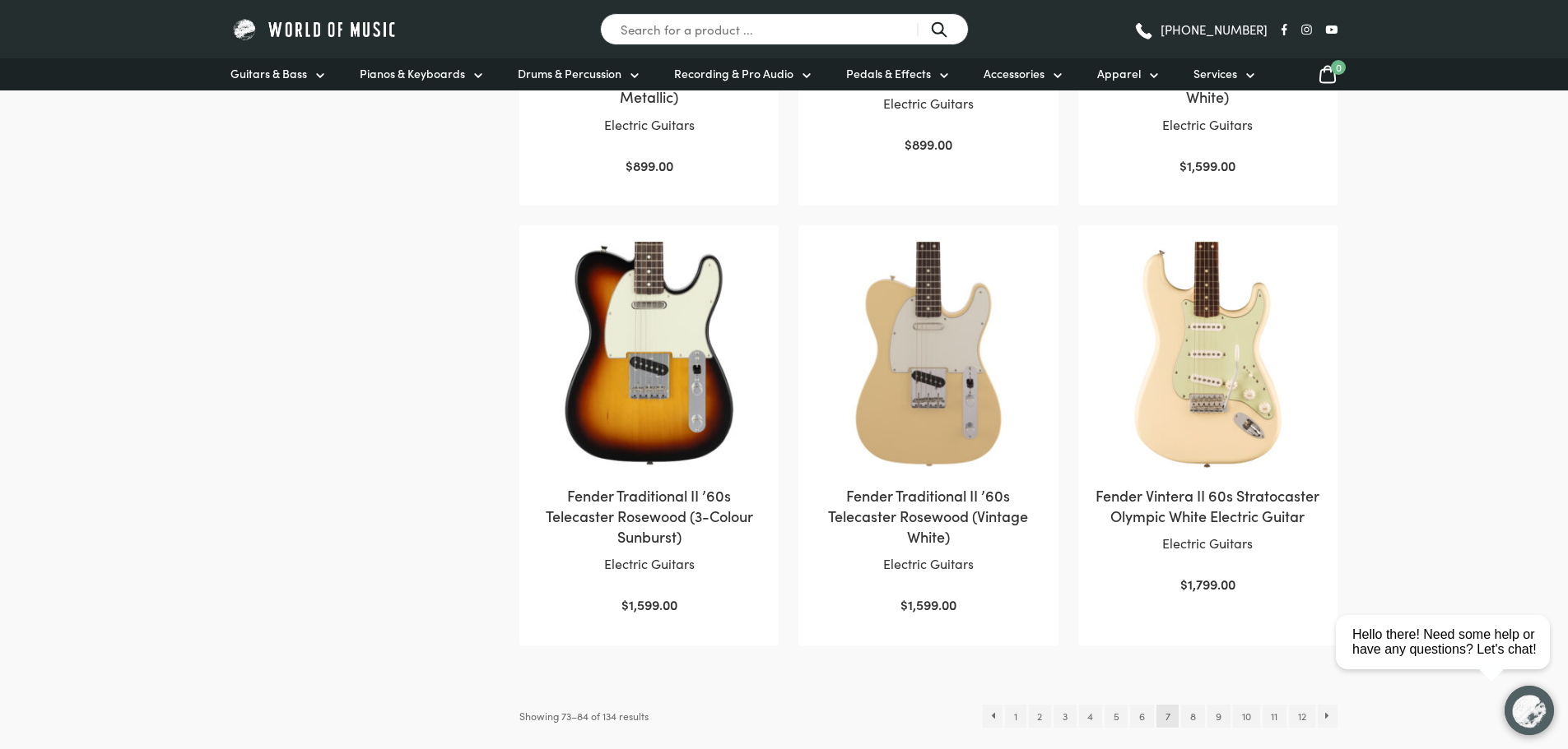
scroll to position [1809, 0]
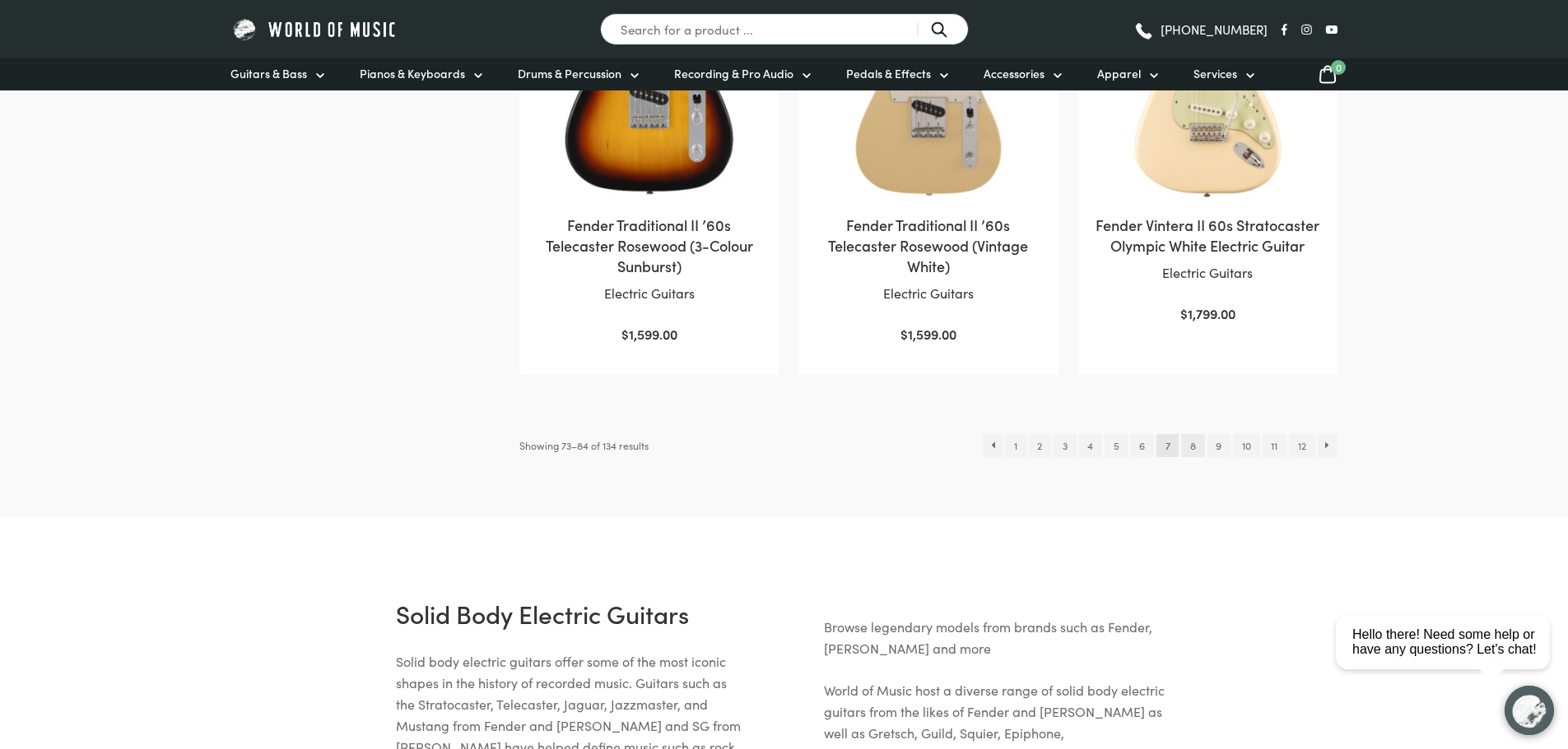
drag, startPoint x: 1193, startPoint y: 440, endPoint x: 1190, endPoint y: 450, distance: 10.4
click at [1193, 440] on link "8" at bounding box center [1192, 446] width 23 height 23
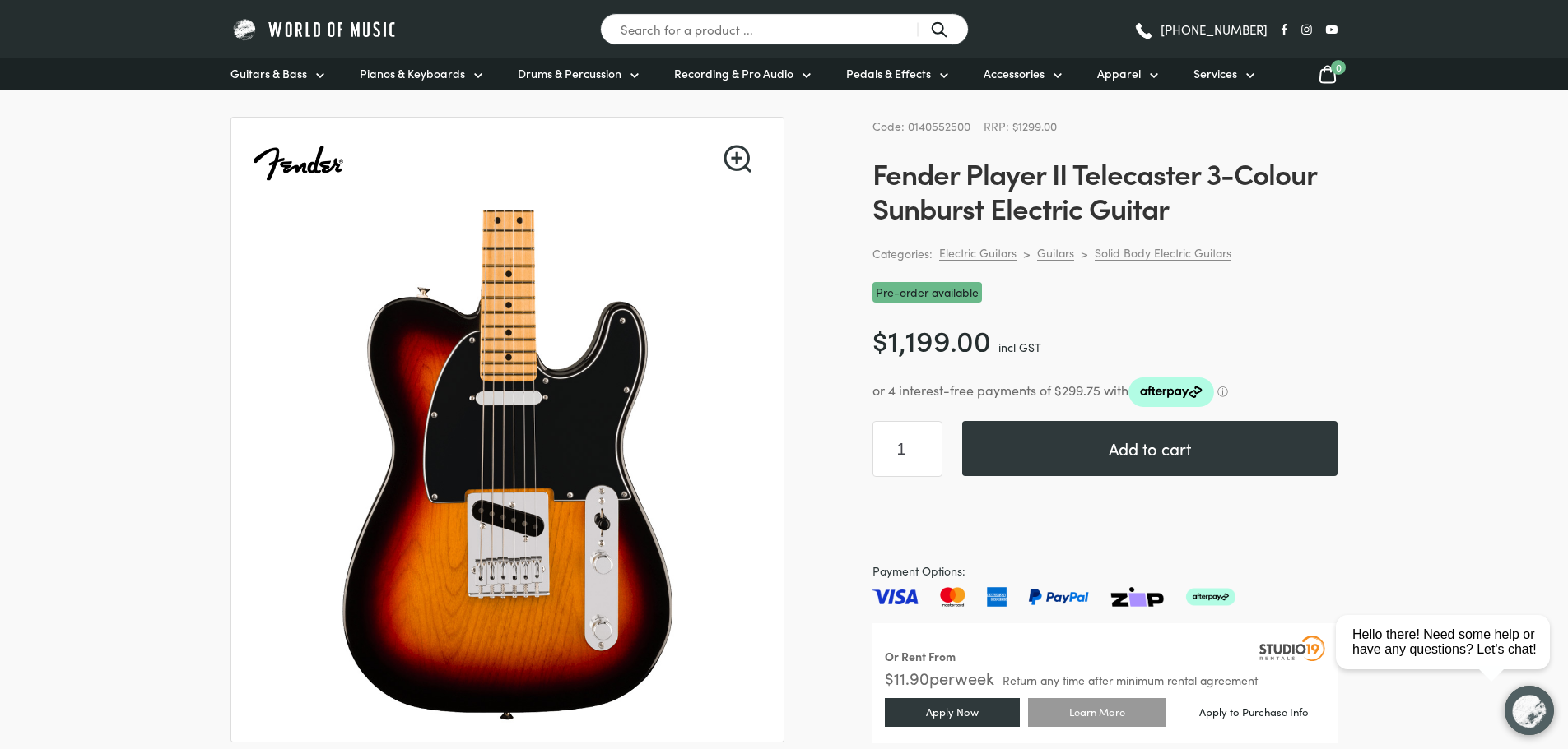
scroll to position [246, 0]
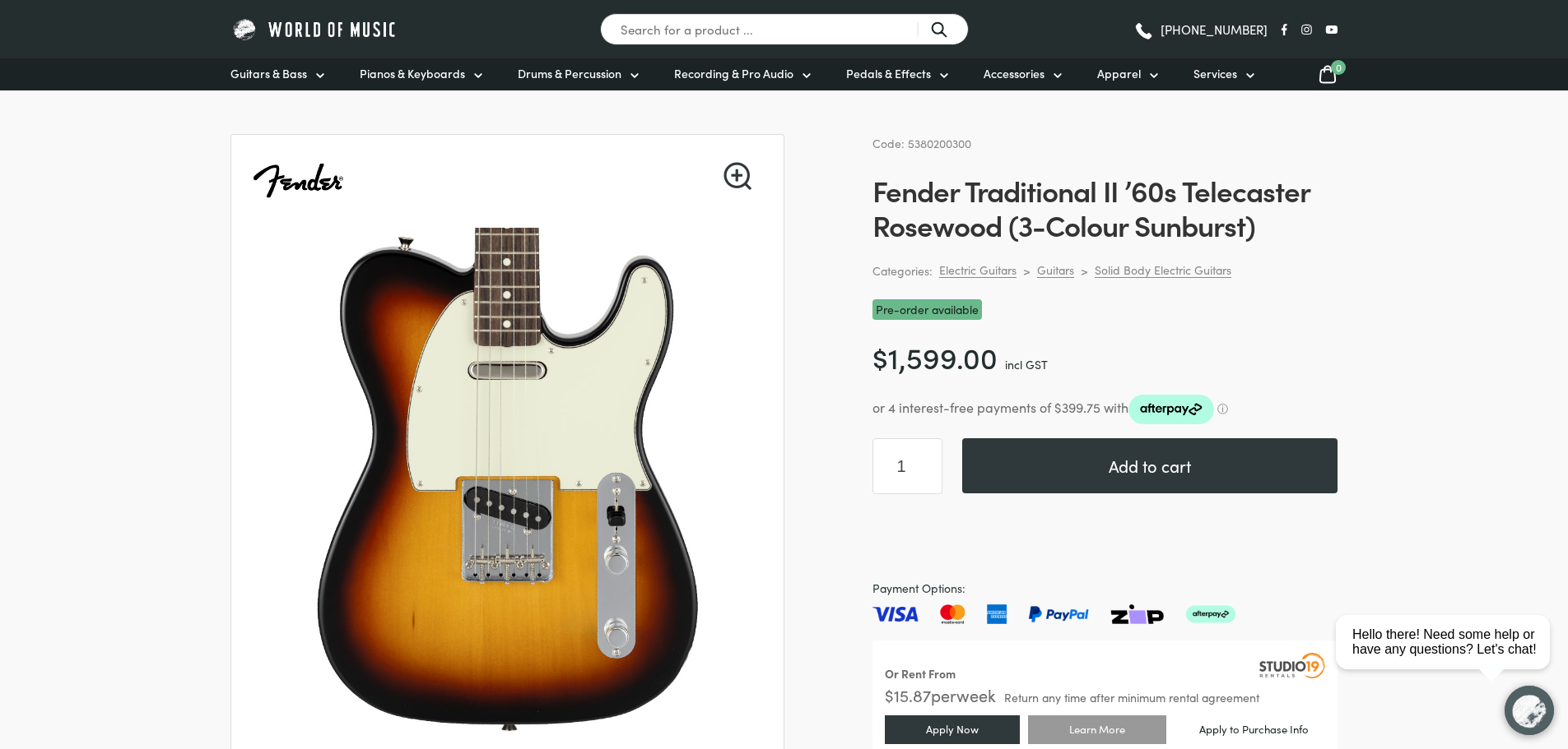
scroll to position [82, 0]
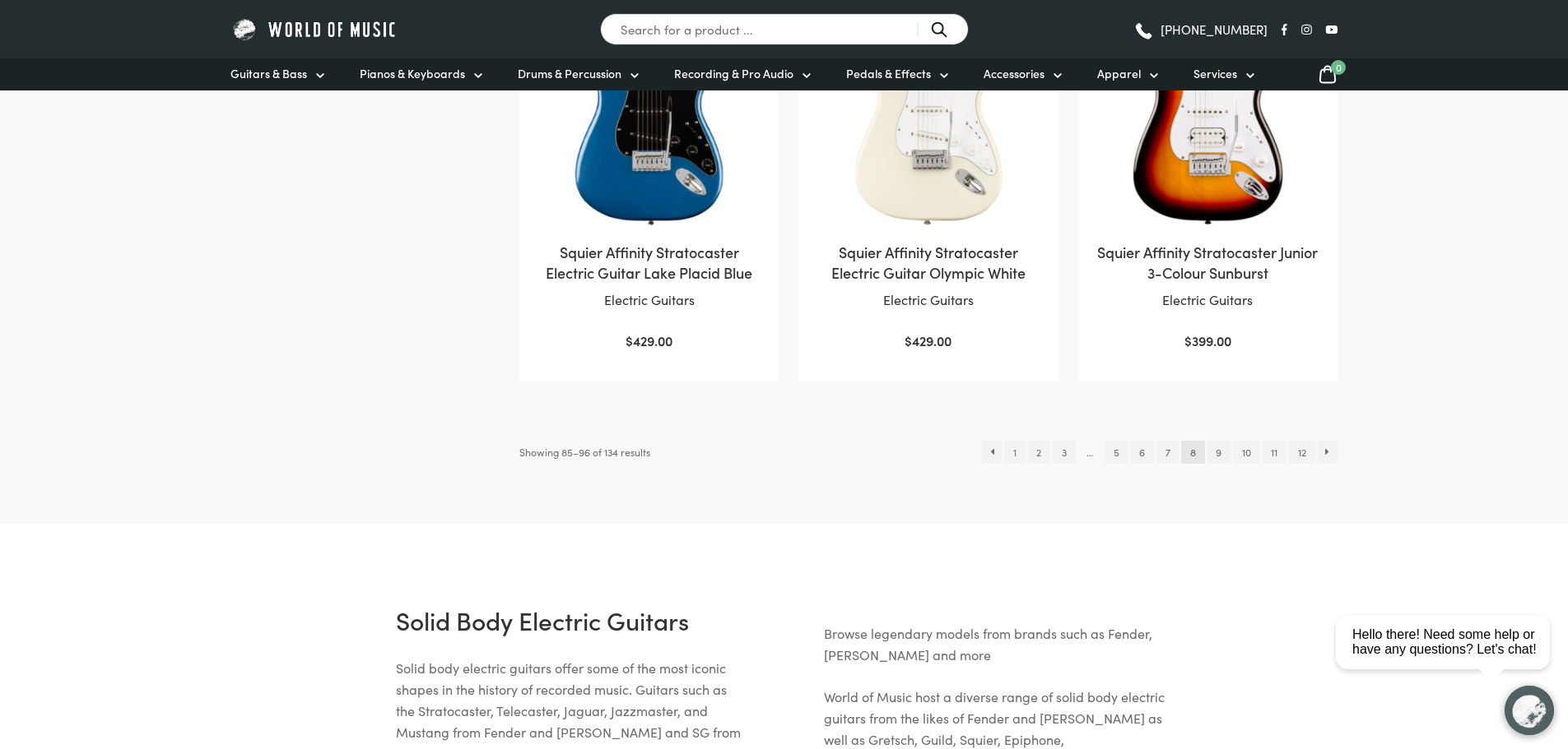
scroll to position [1809, 0]
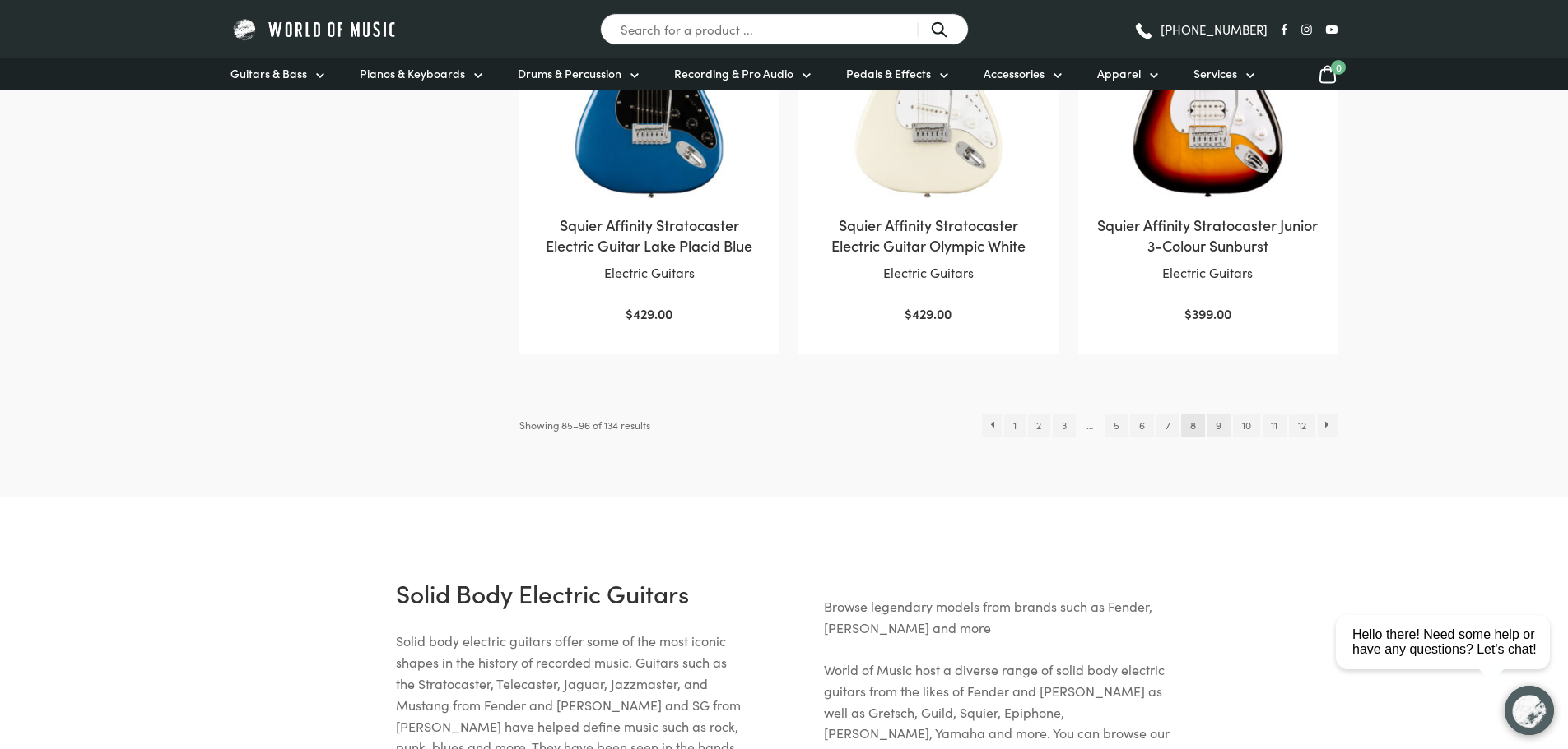
click at [1217, 413] on link "9" at bounding box center [1218, 425] width 23 height 23
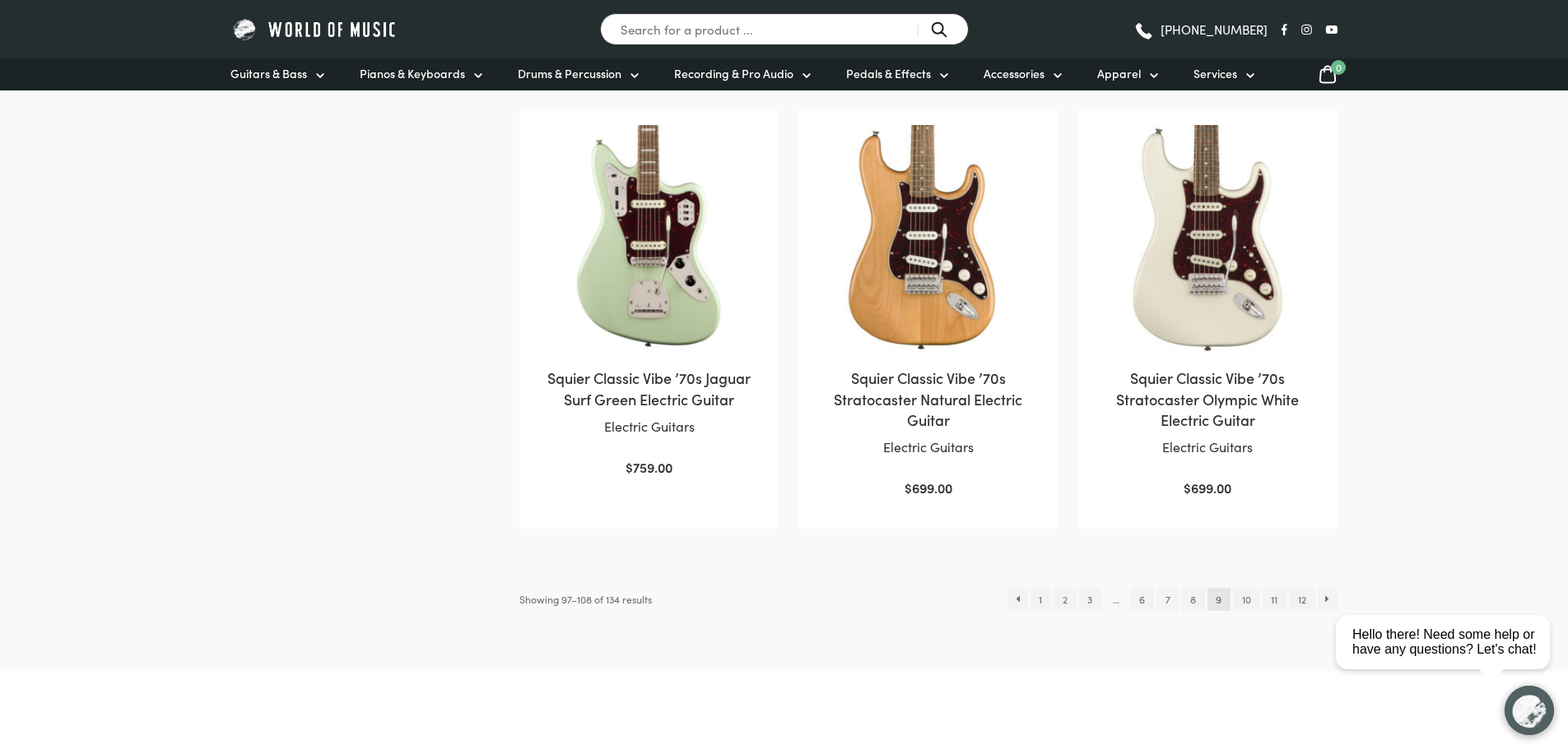
scroll to position [1727, 0]
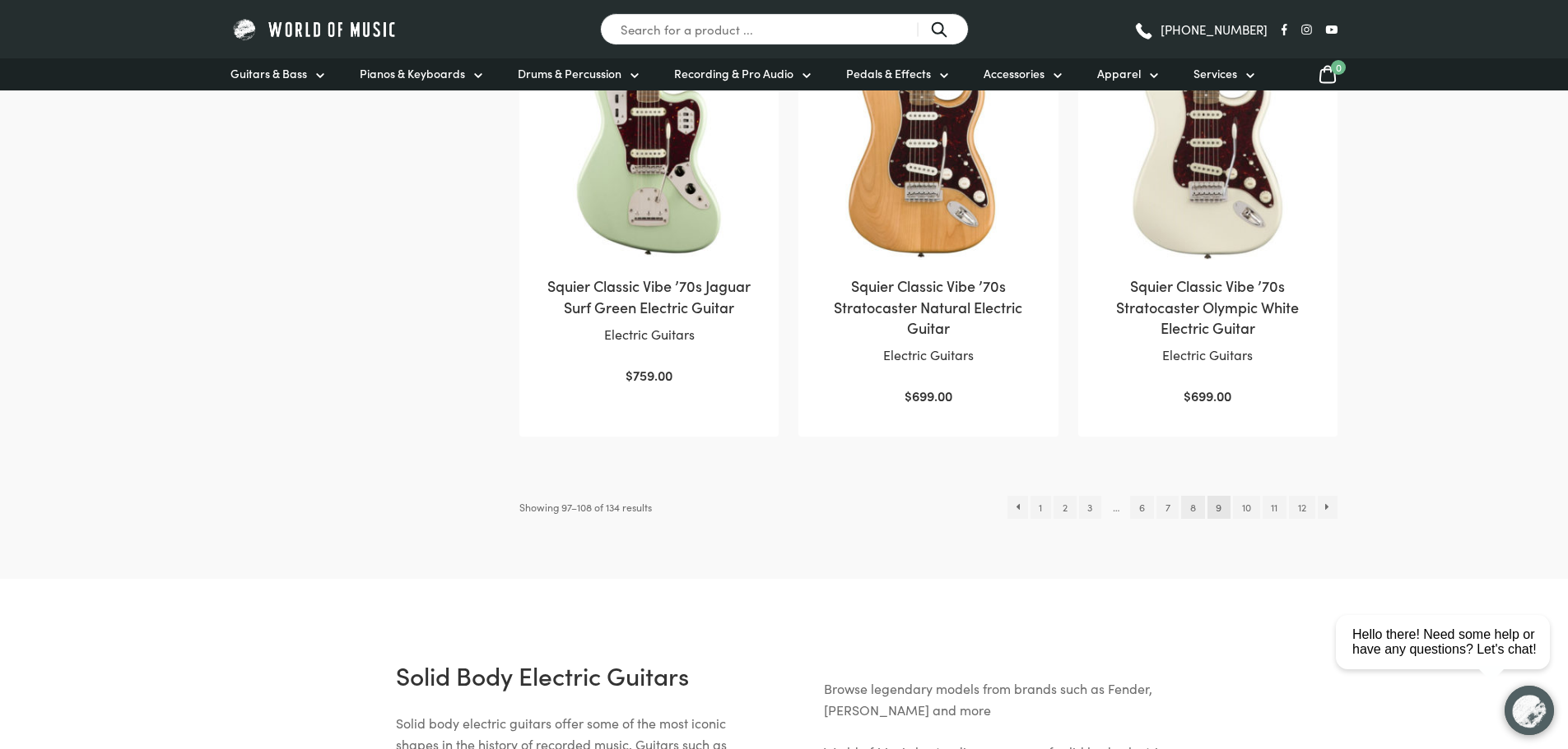
click at [1192, 507] on link "8" at bounding box center [1192, 507] width 23 height 23
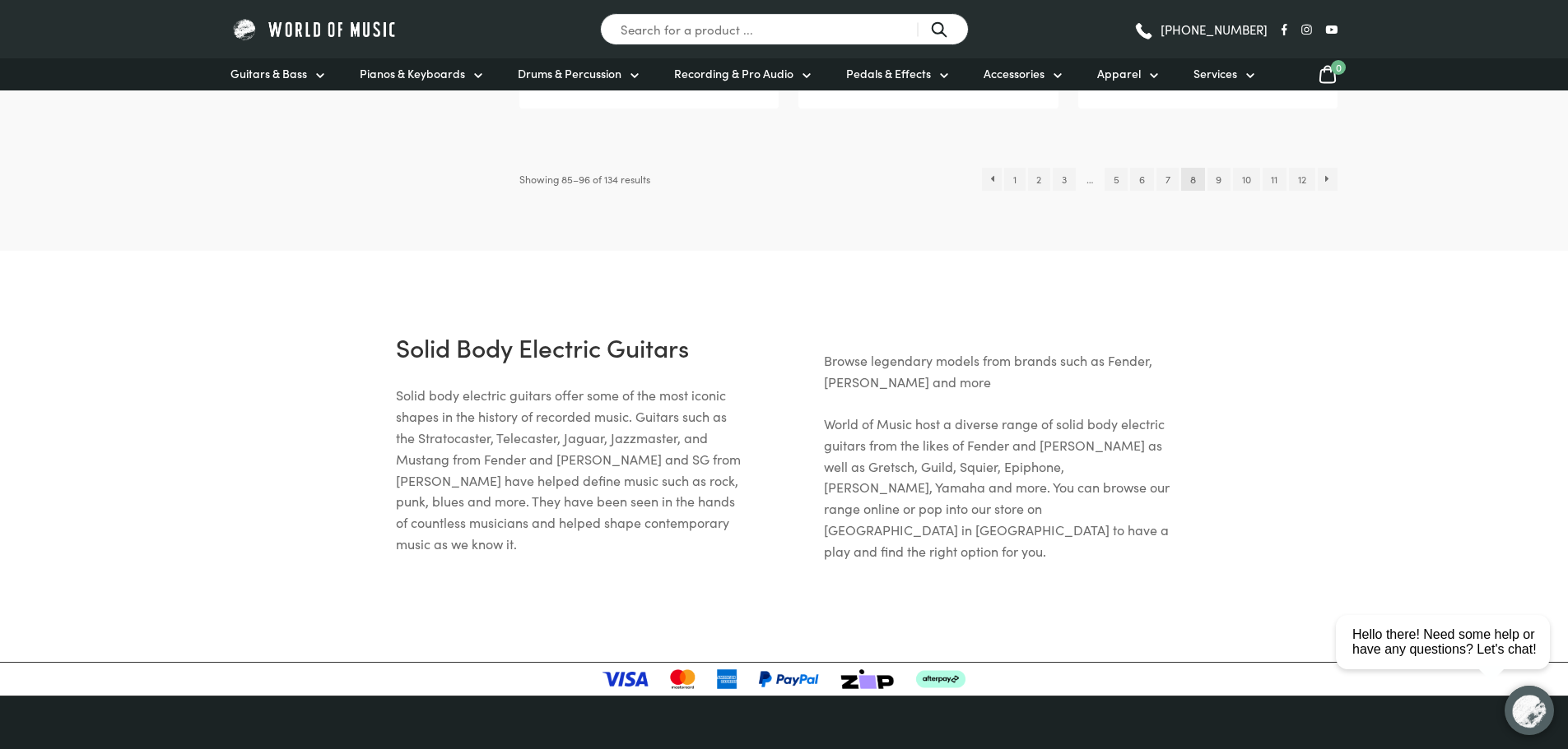
scroll to position [2056, 0]
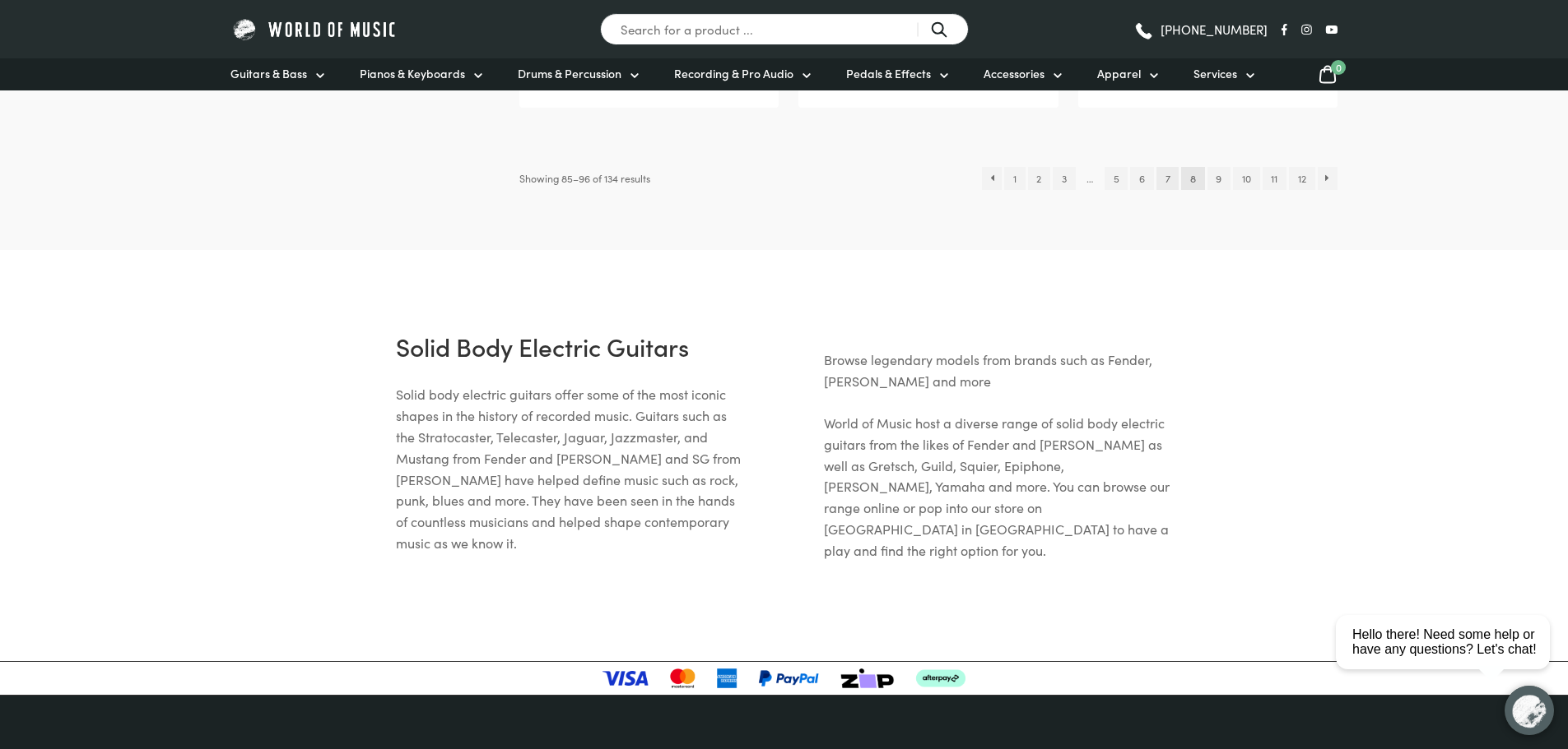
click at [1162, 167] on link "7" at bounding box center [1167, 178] width 22 height 23
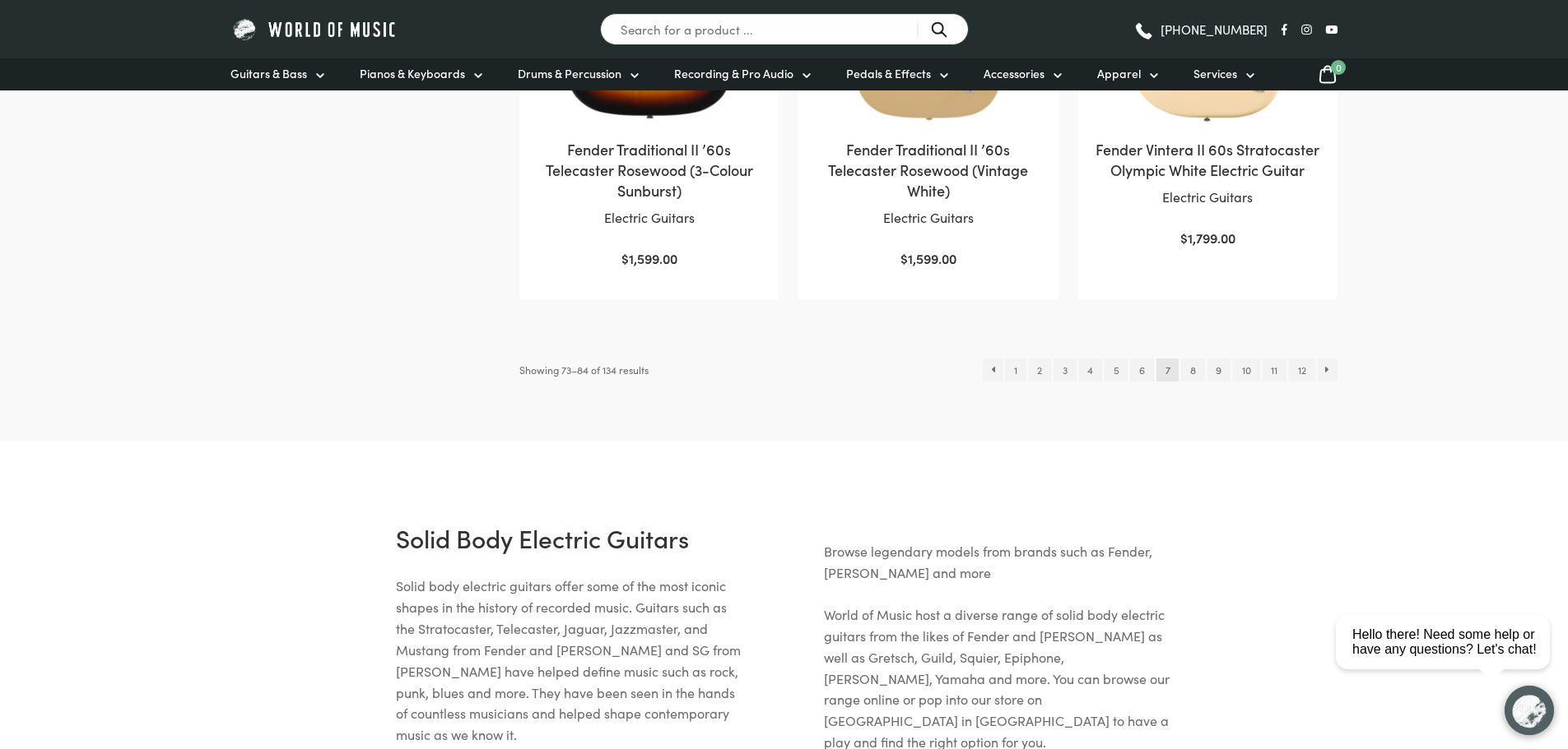
scroll to position [1891, 0]
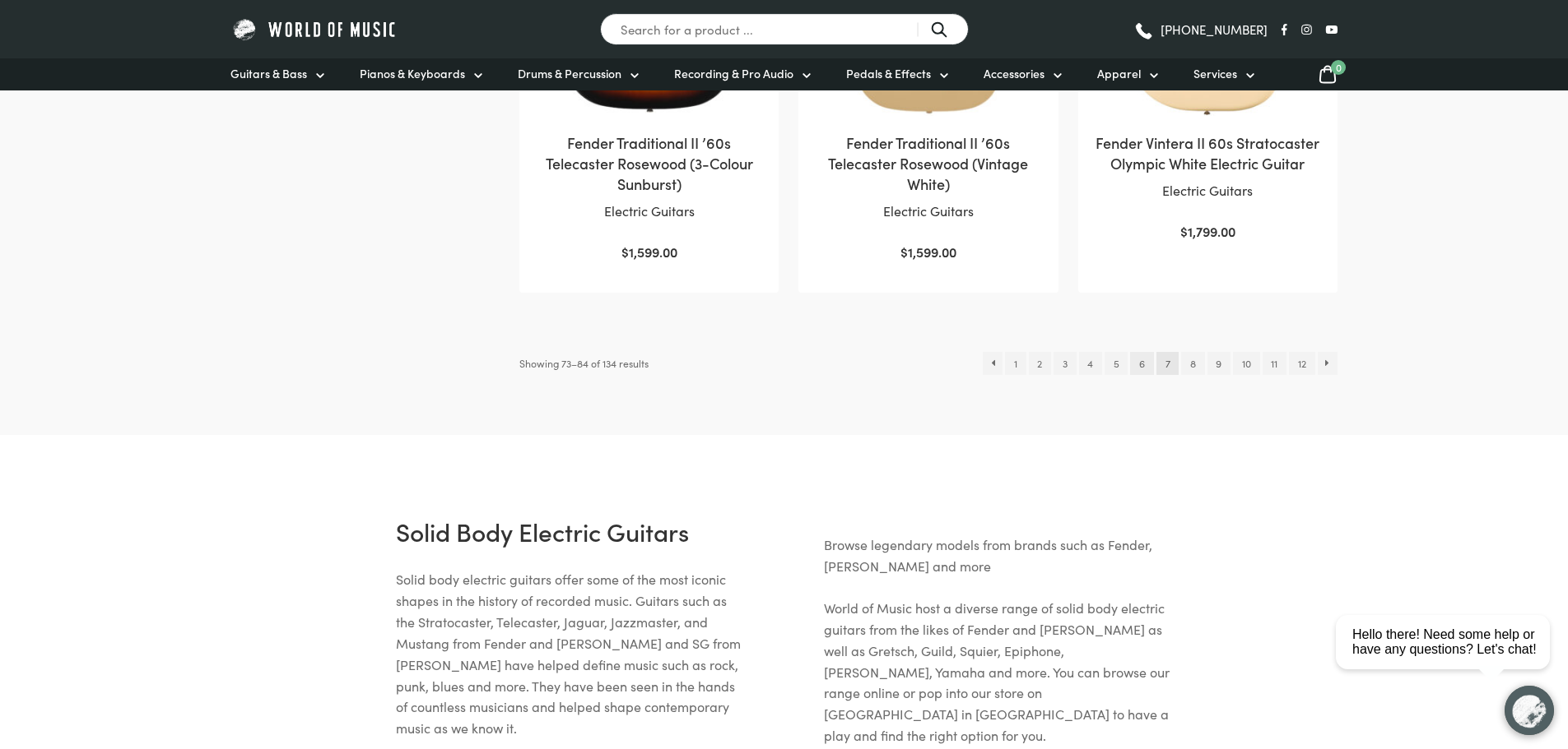
click at [1137, 362] on link "6" at bounding box center [1141, 364] width 23 height 23
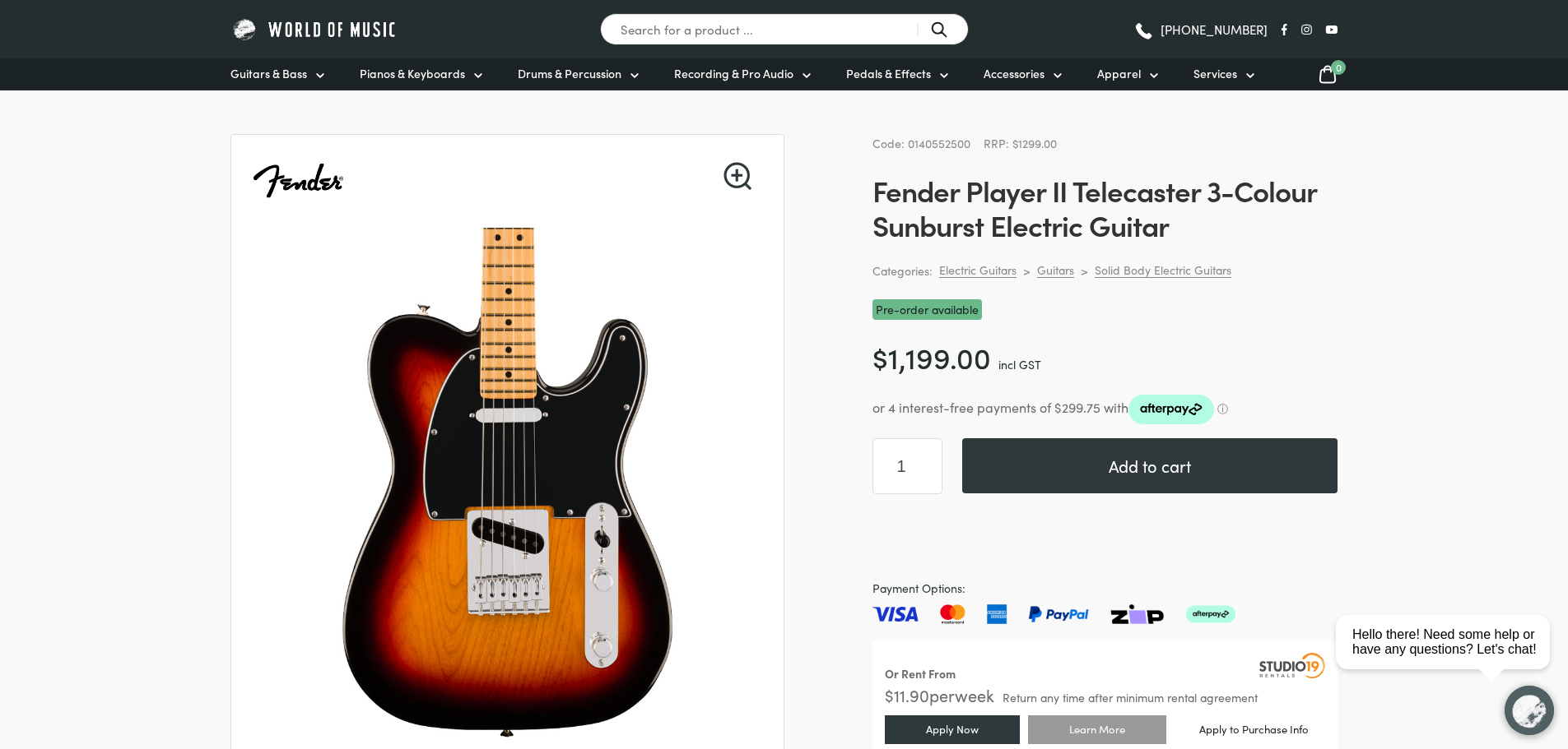
scroll to position [82, 0]
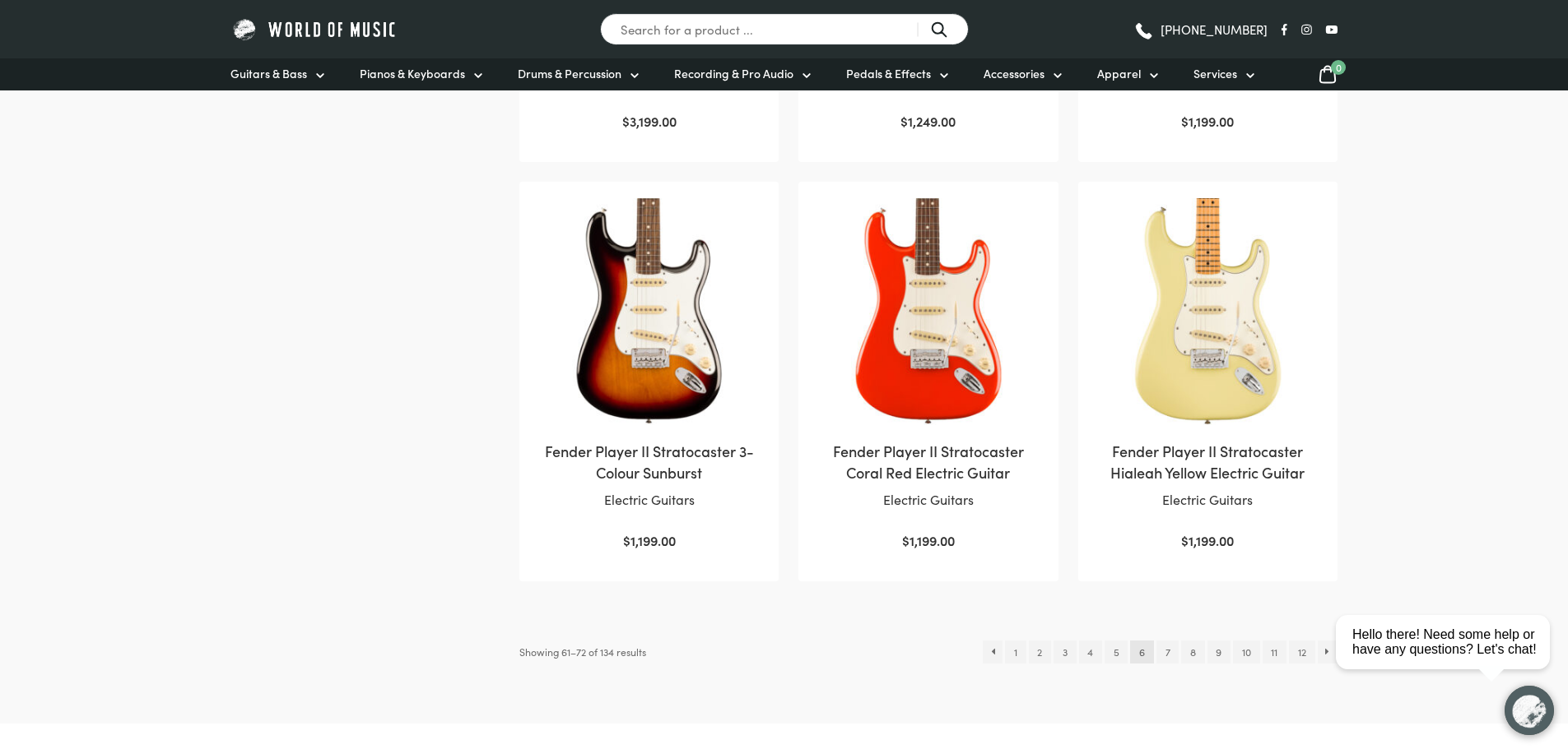
scroll to position [1563, 0]
click at [1117, 654] on link "5" at bounding box center [1116, 651] width 23 height 23
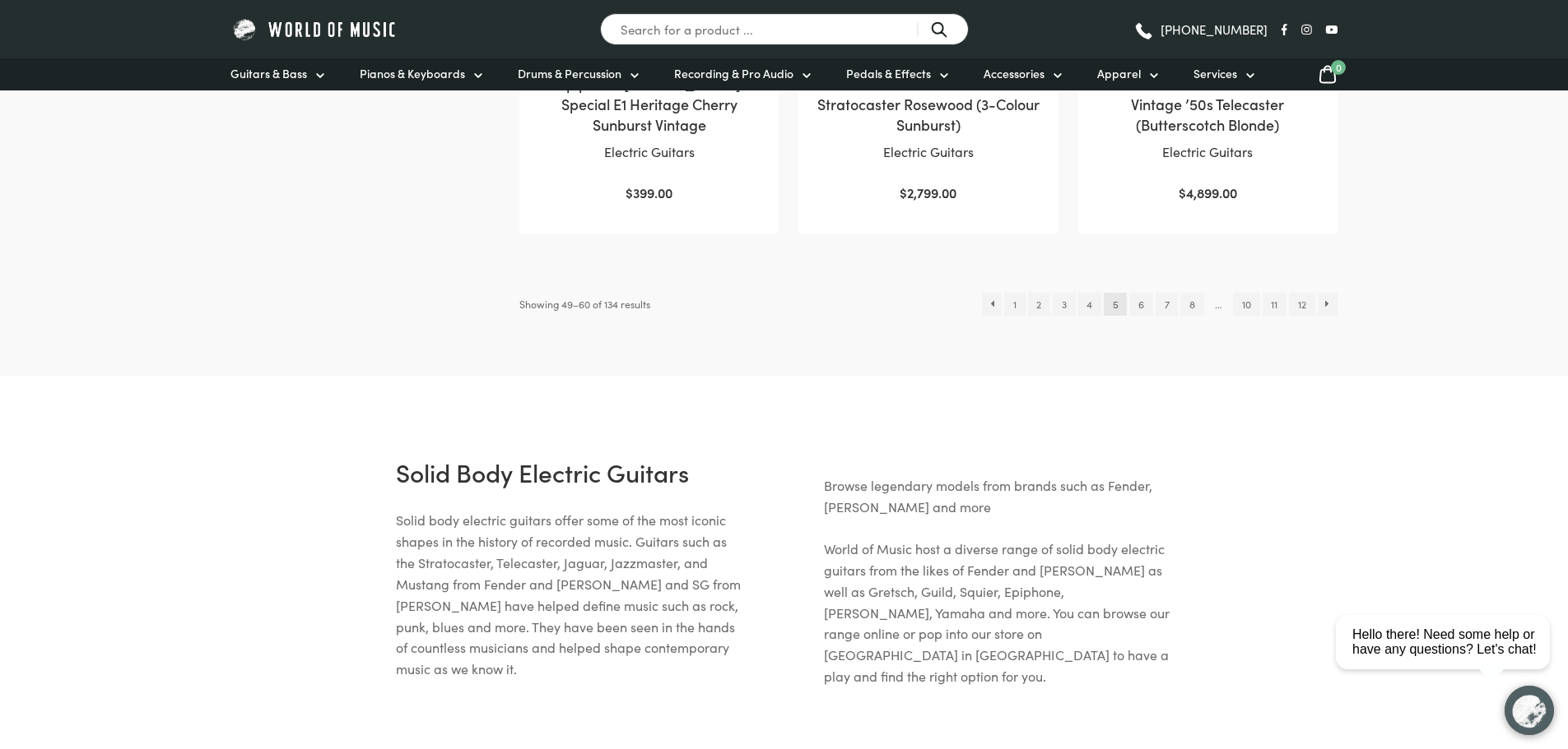
scroll to position [1973, 0]
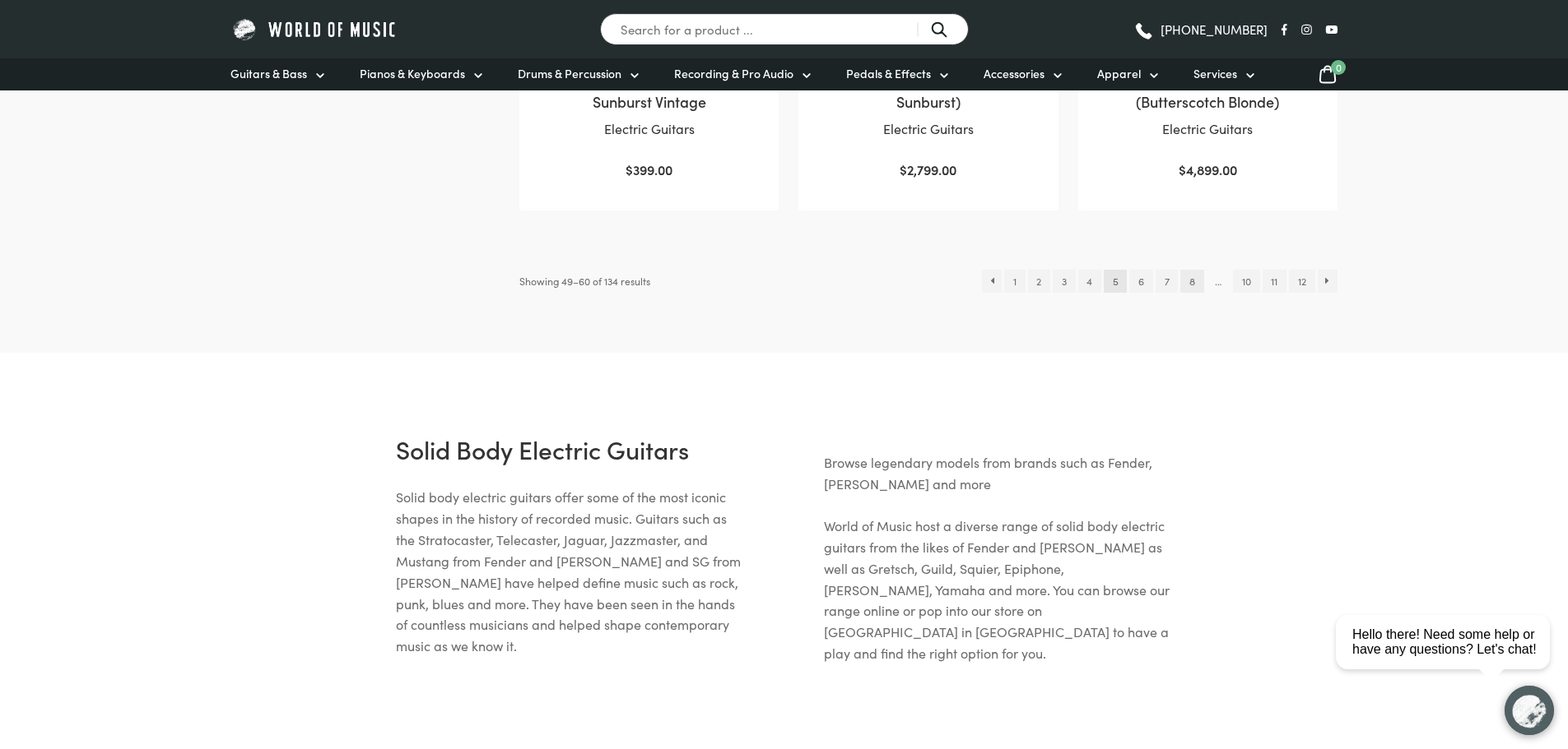
click at [1191, 270] on link "8" at bounding box center [1191, 281] width 23 height 23
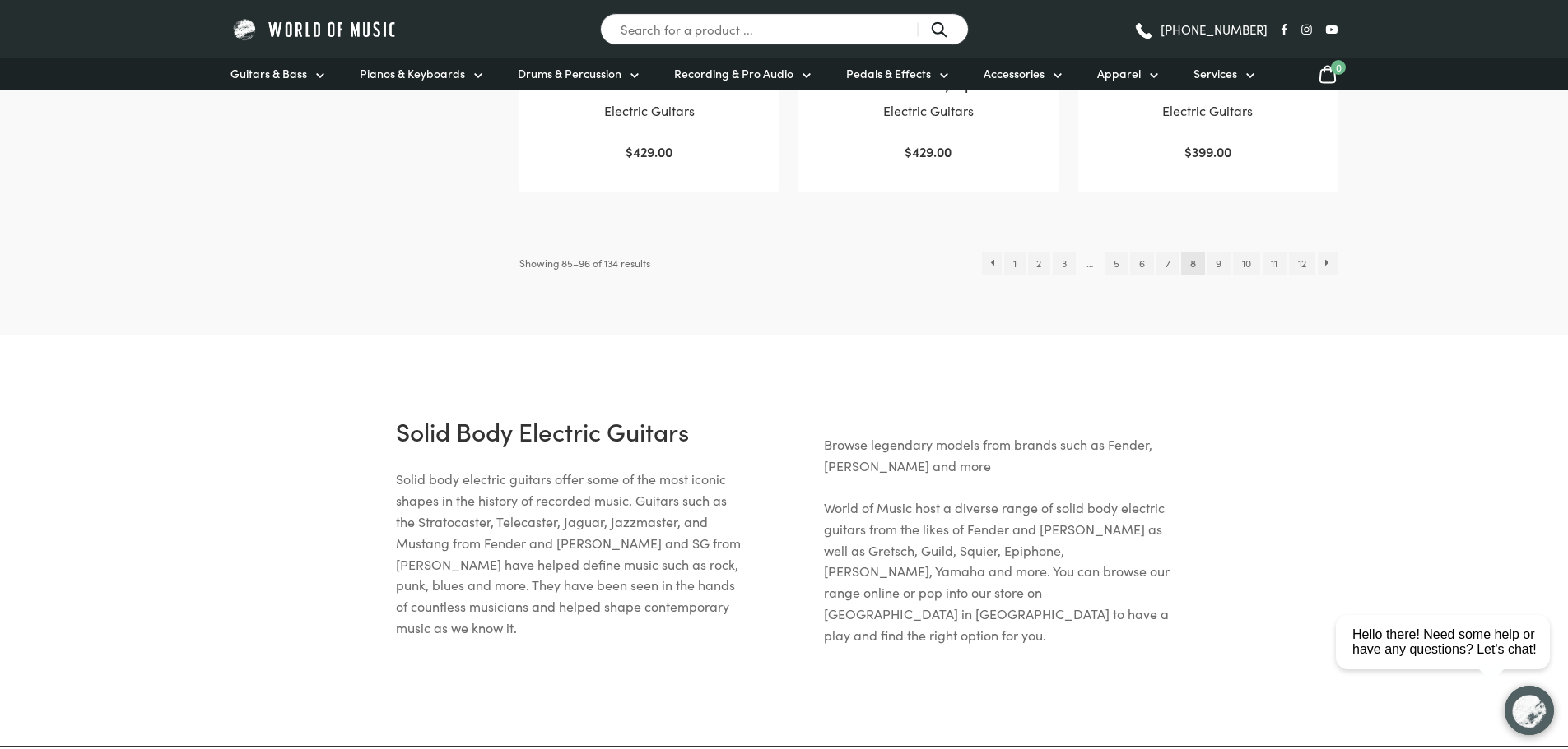
scroll to position [1973, 0]
click at [1216, 249] on link "9" at bounding box center [1218, 260] width 23 height 23
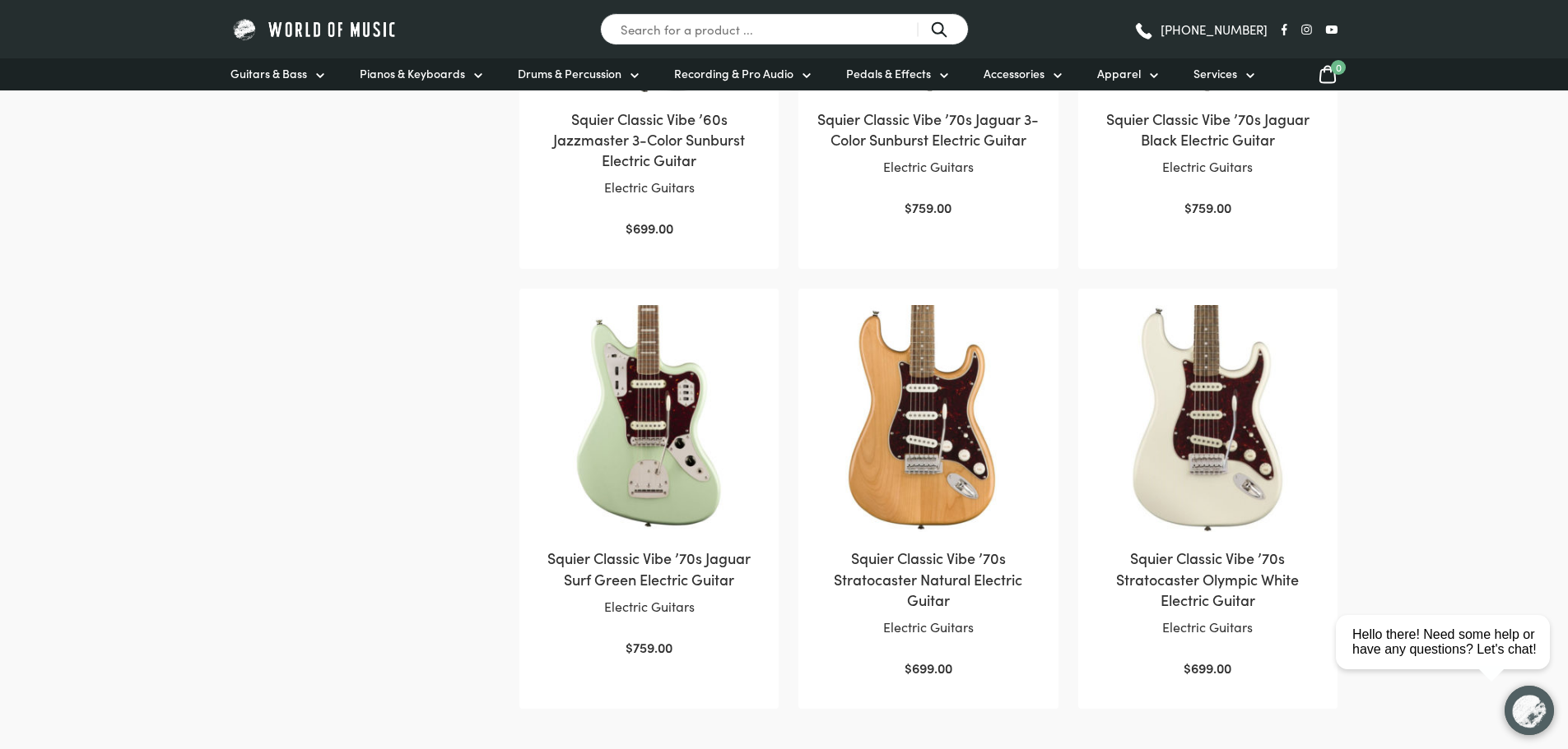
scroll to position [1645, 0]
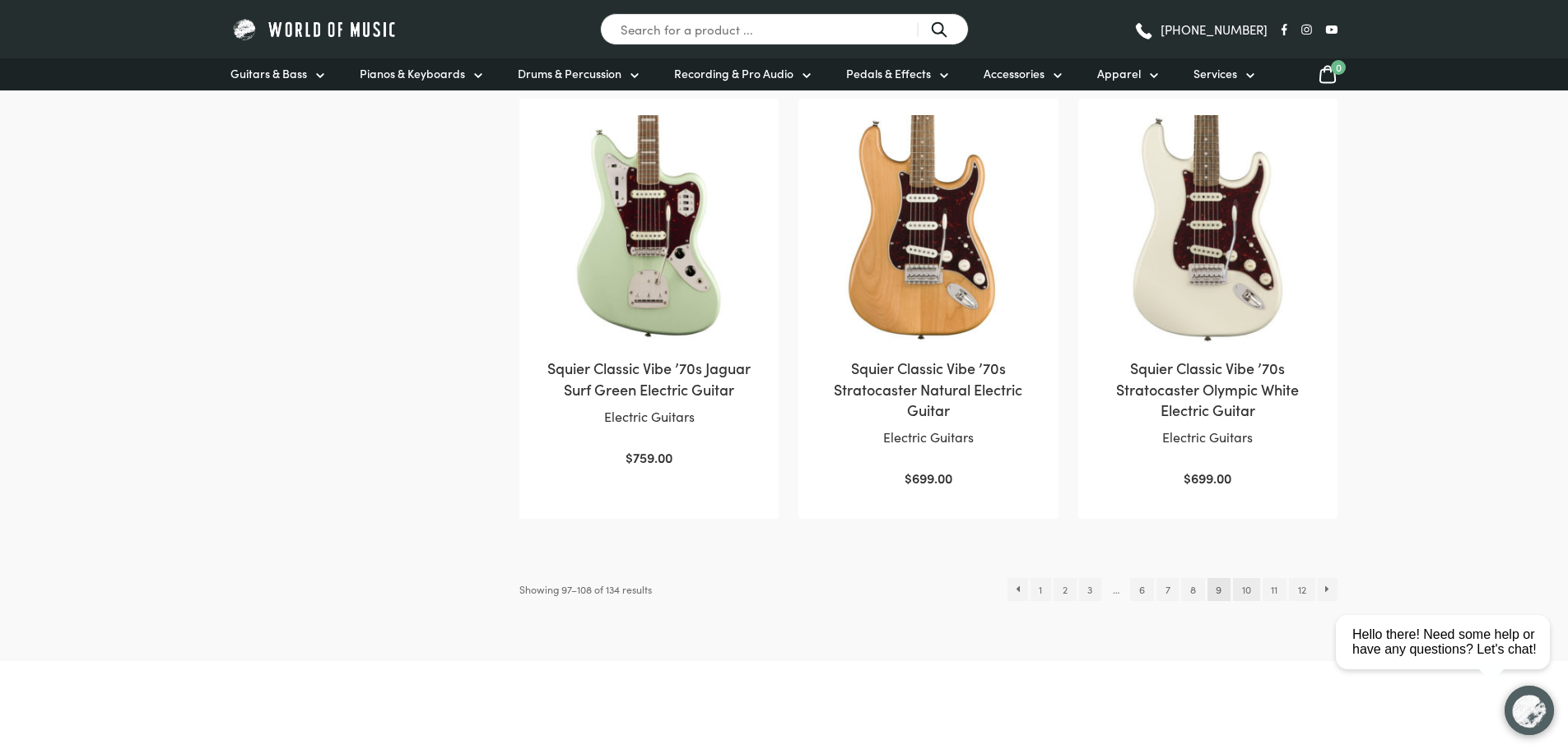
click at [1249, 594] on link "10" at bounding box center [1246, 590] width 26 height 23
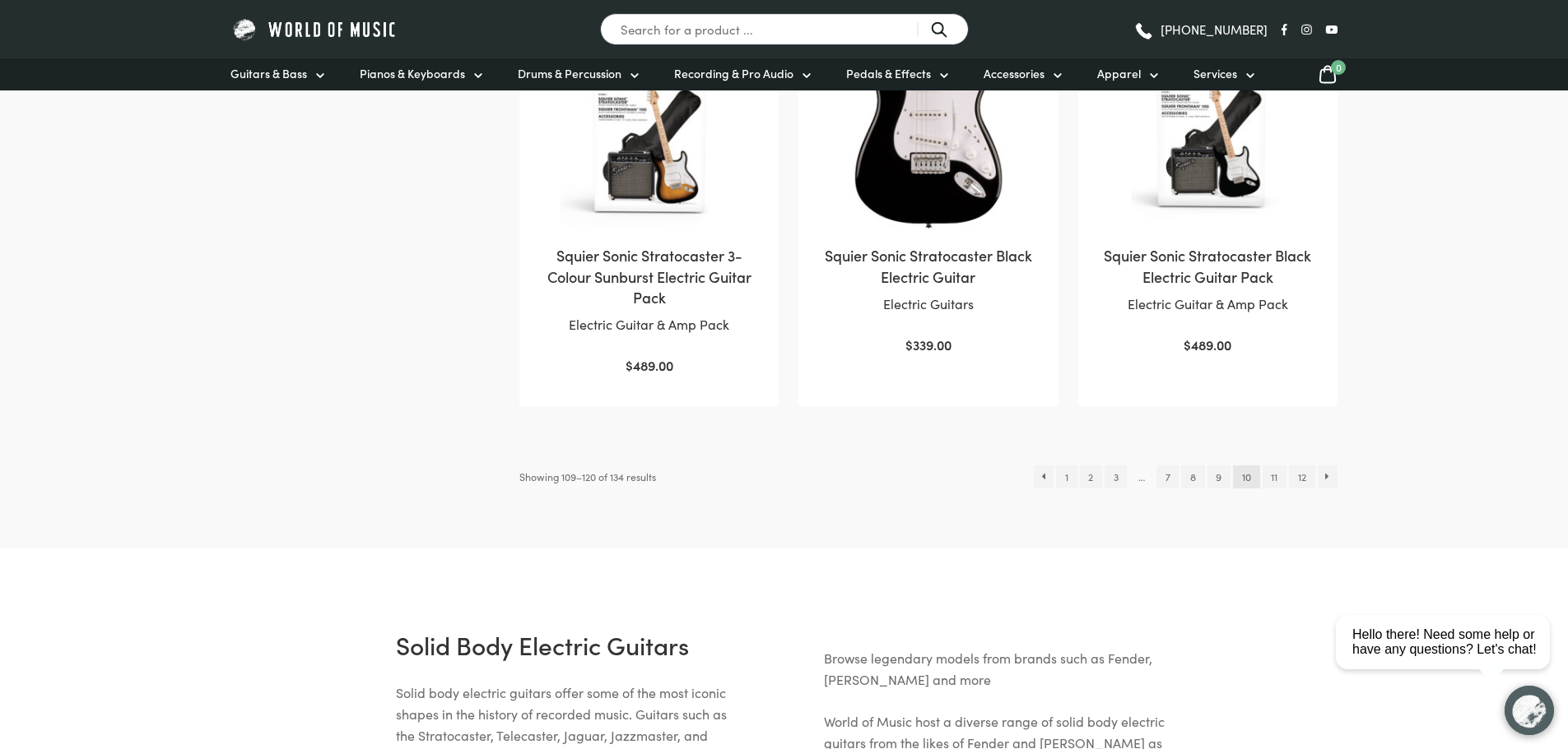
scroll to position [1891, 0]
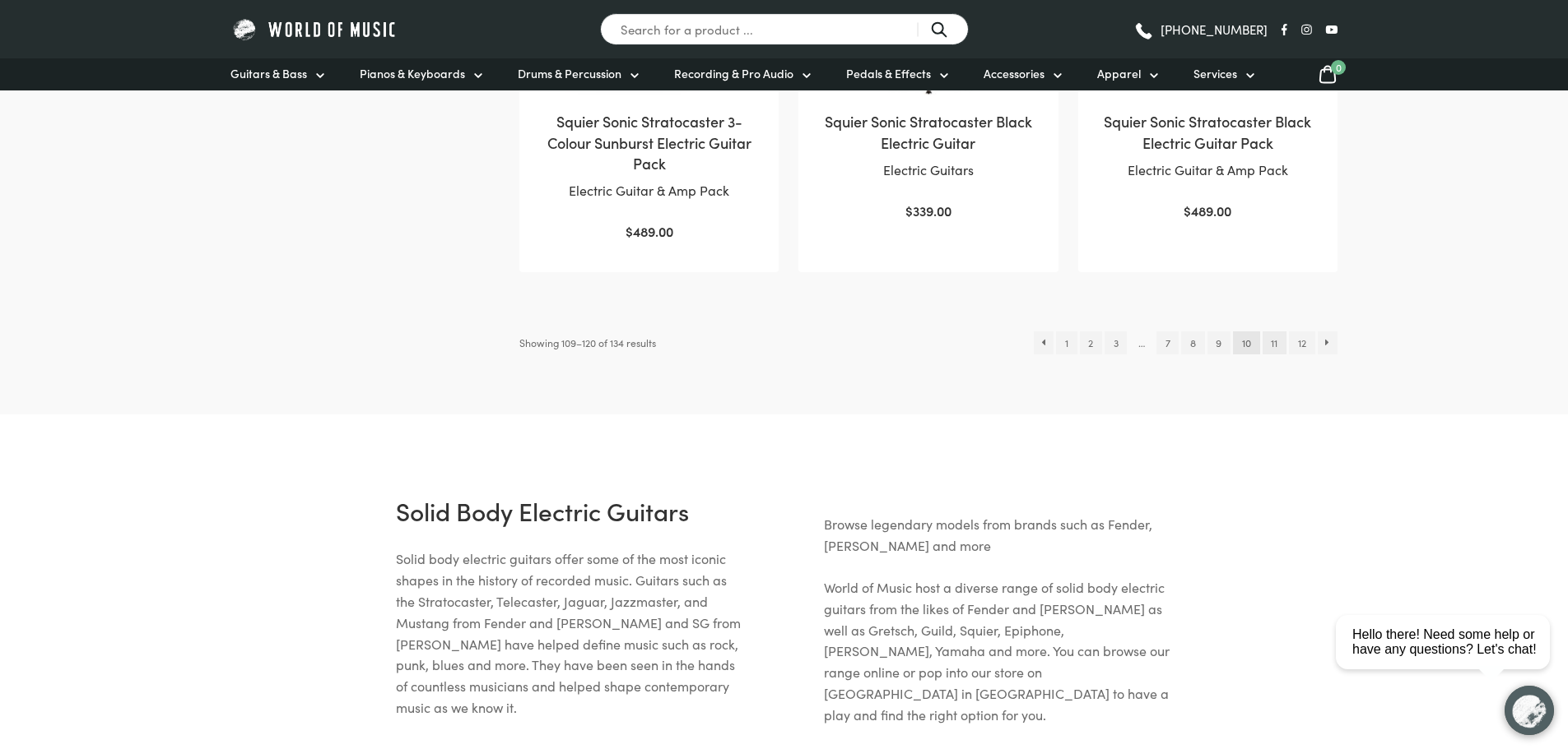
click at [1277, 331] on link "11" at bounding box center [1274, 343] width 24 height 23
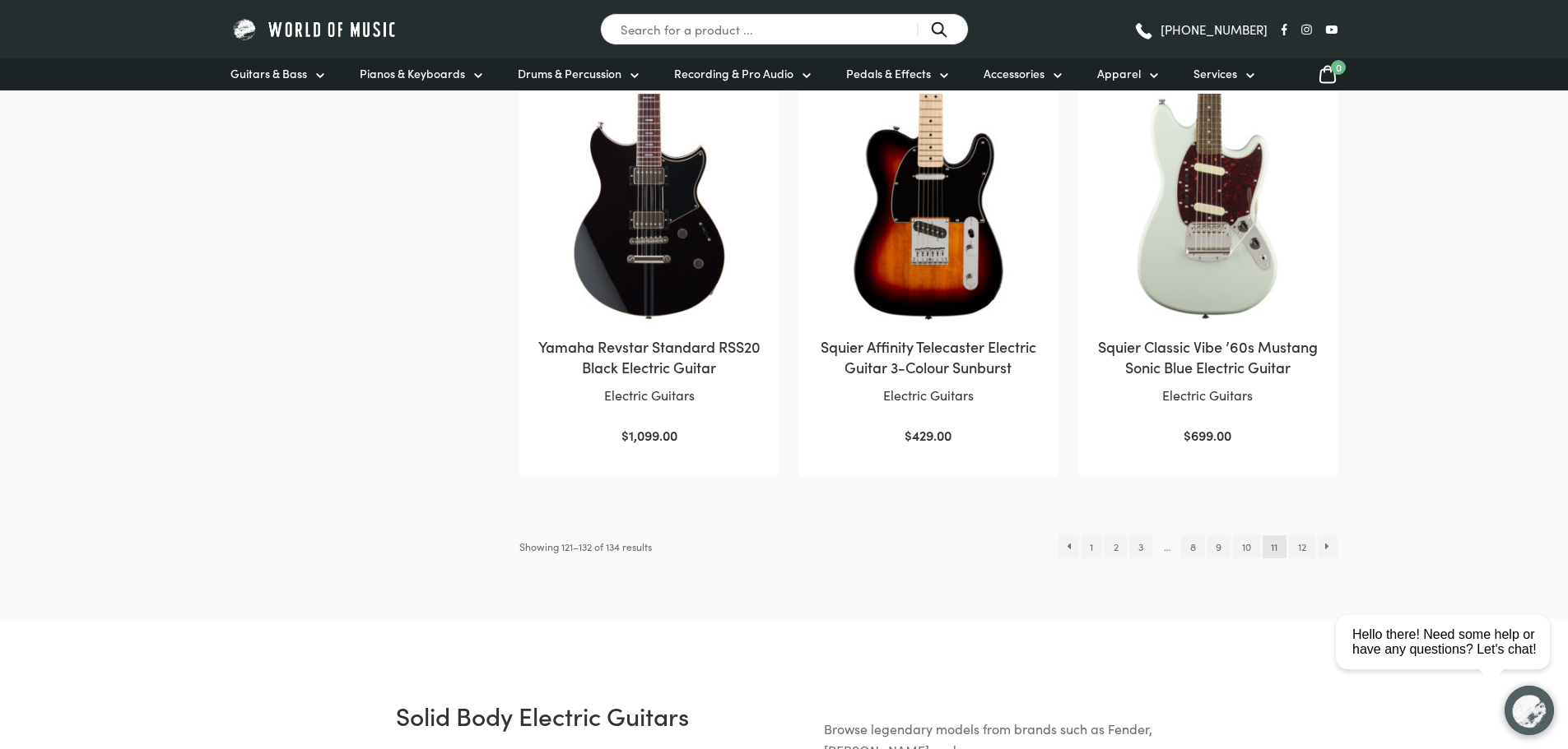
scroll to position [1645, 0]
click at [1303, 546] on link "12" at bounding box center [1301, 548] width 25 height 23
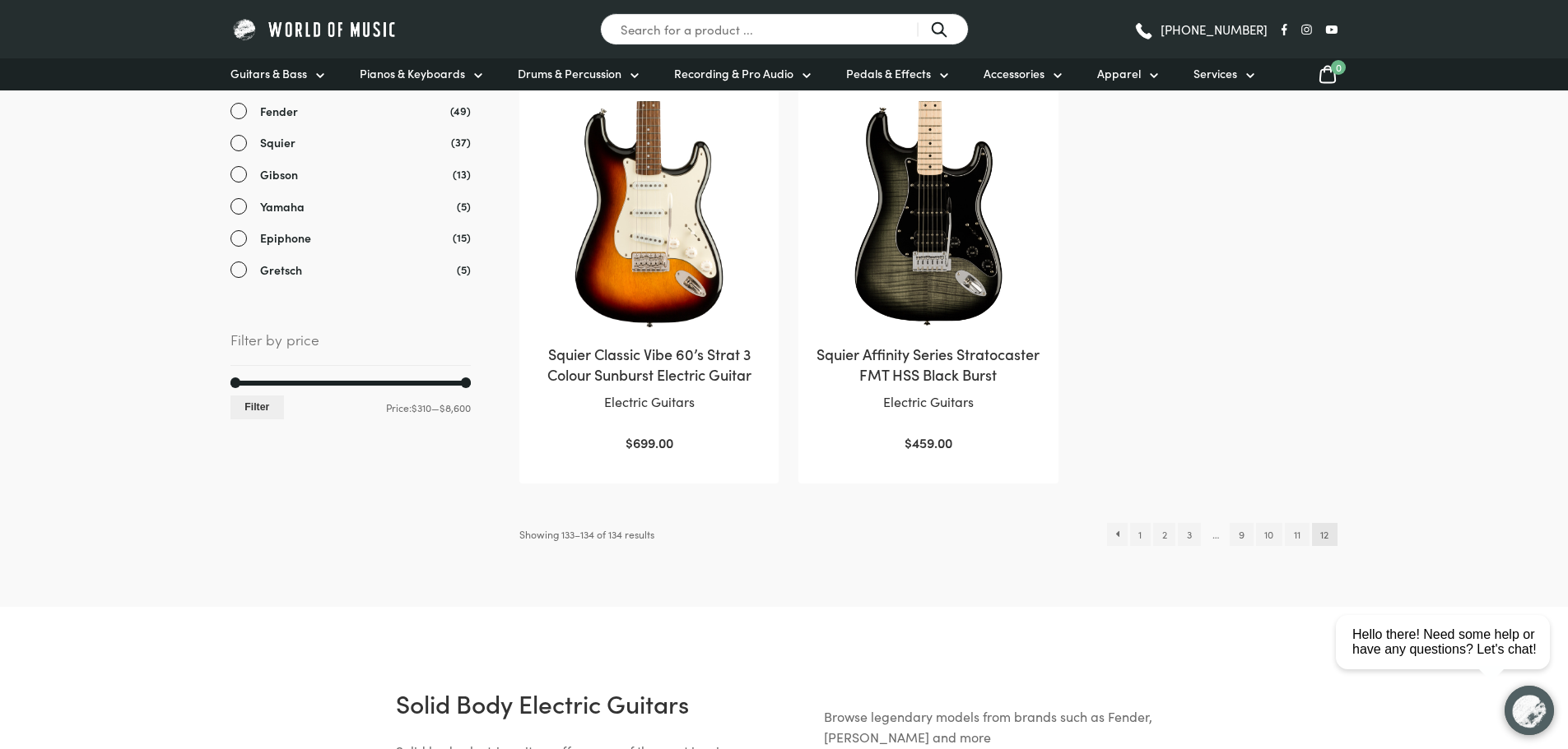
scroll to position [412, 0]
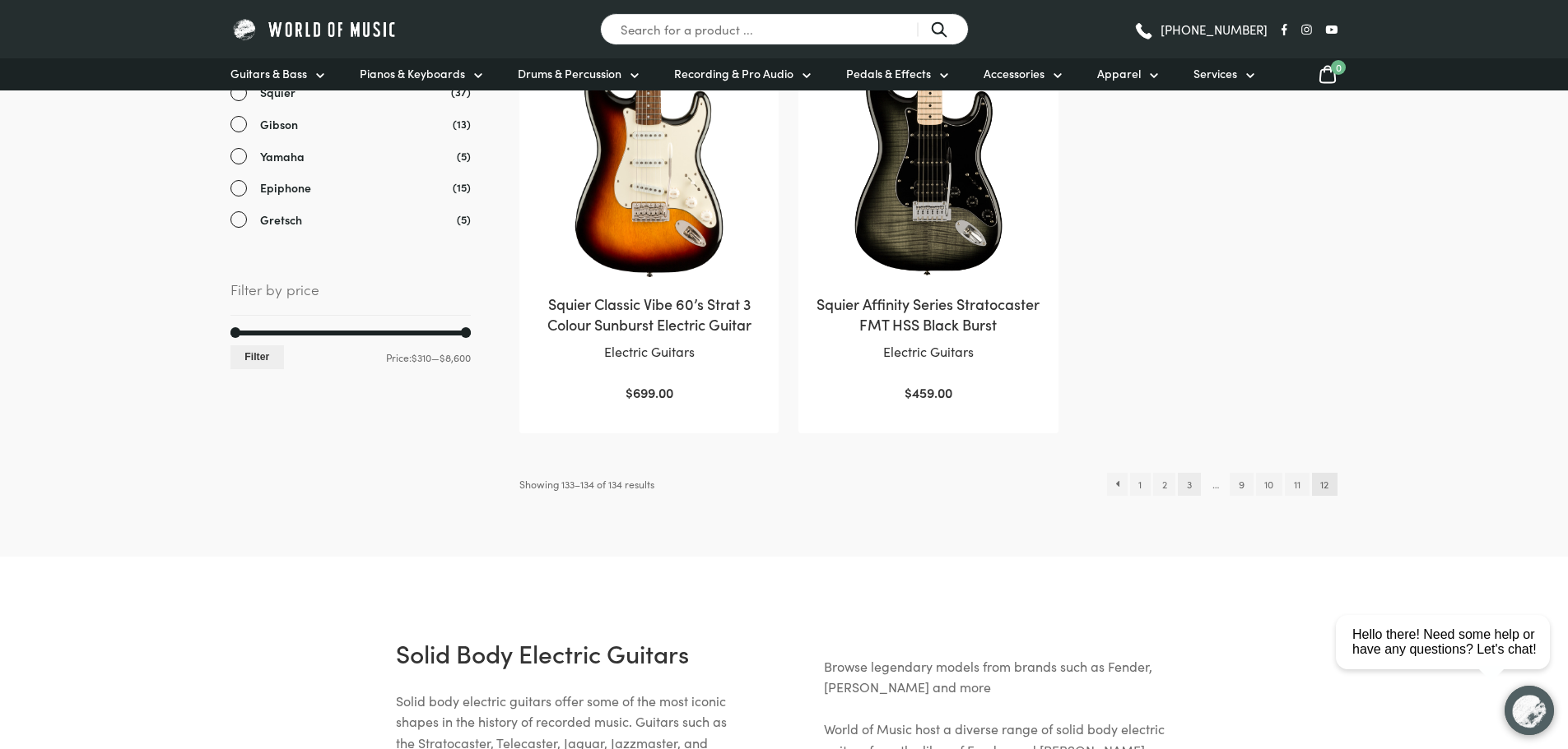
click at [1189, 480] on link "3" at bounding box center [1188, 484] width 22 height 23
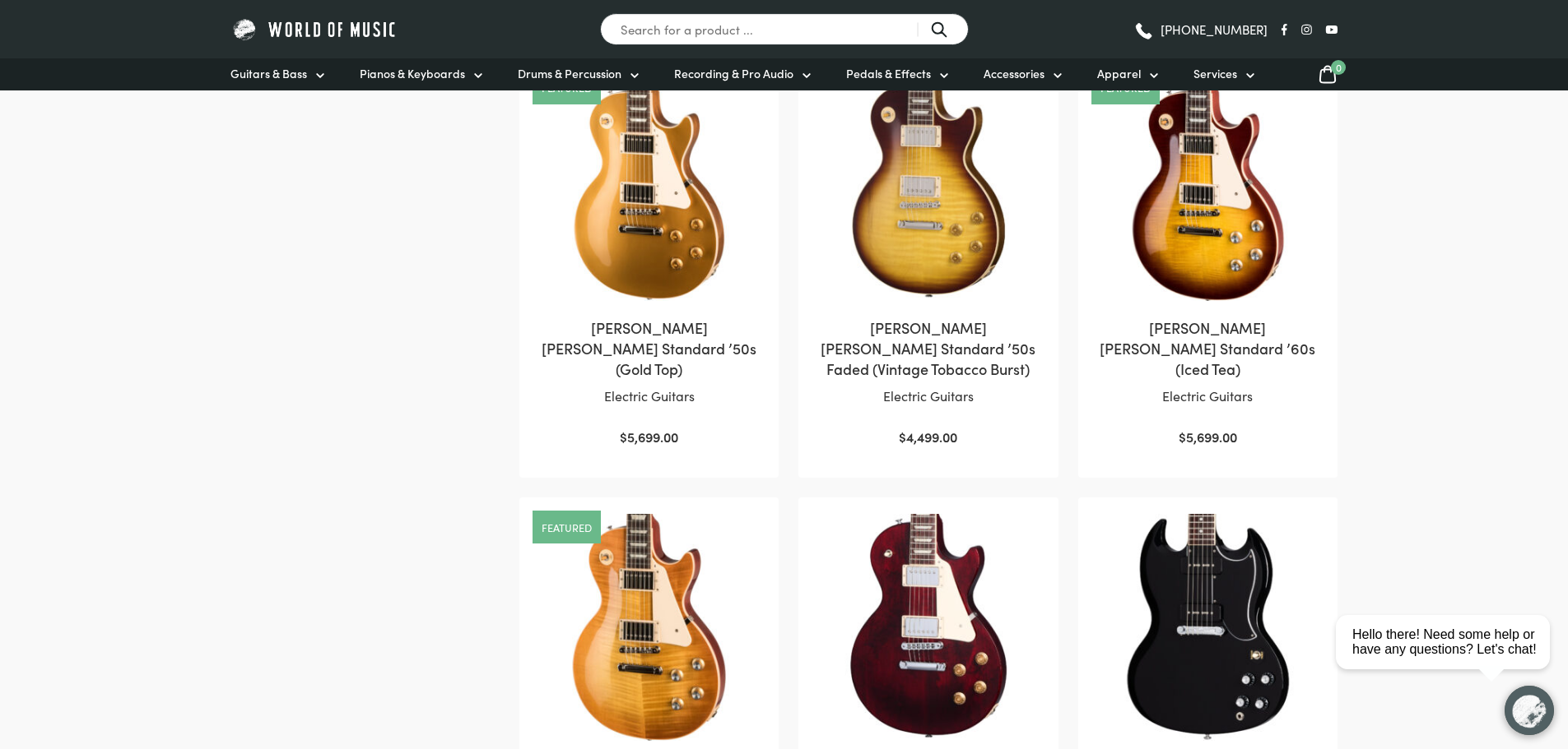
scroll to position [1645, 0]
